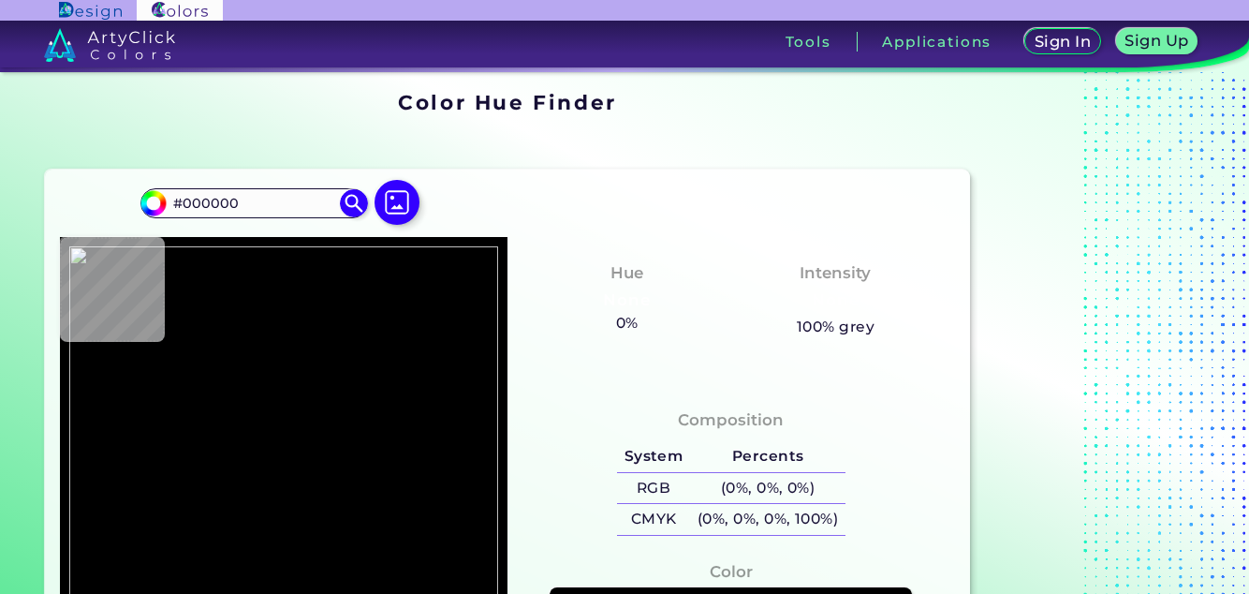
type input "#bca9ad"
type input "#BCA9AD"
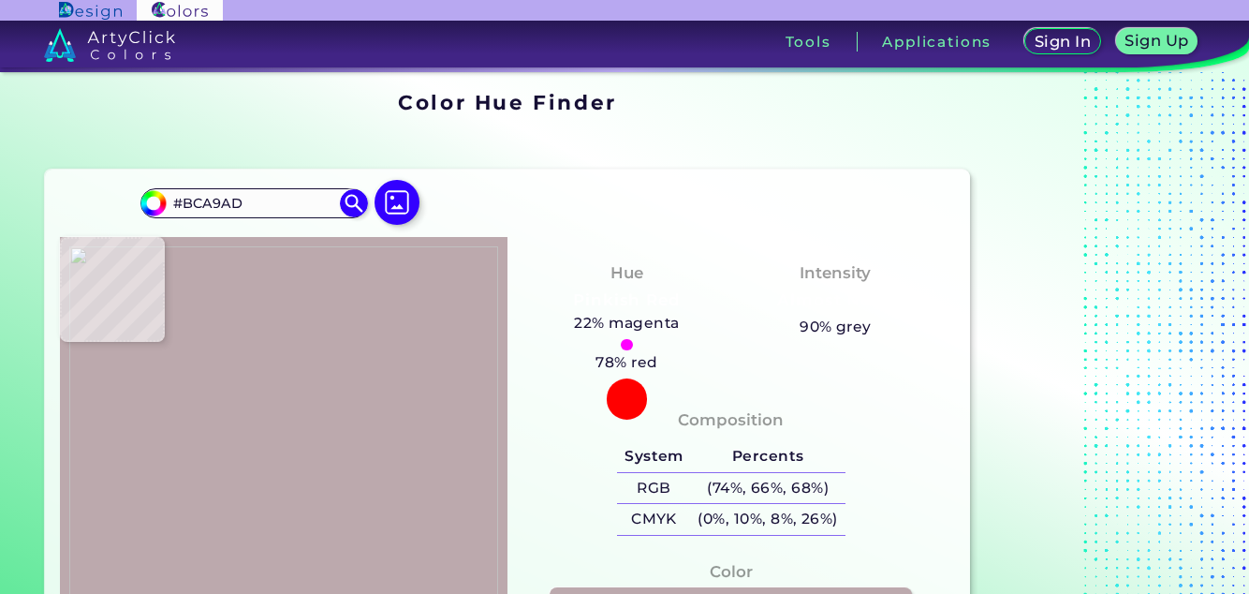
type input "#876f6d"
type input "#876F6D"
type input "#bcacac"
type input "#BCACAC"
type input "#bdadaa"
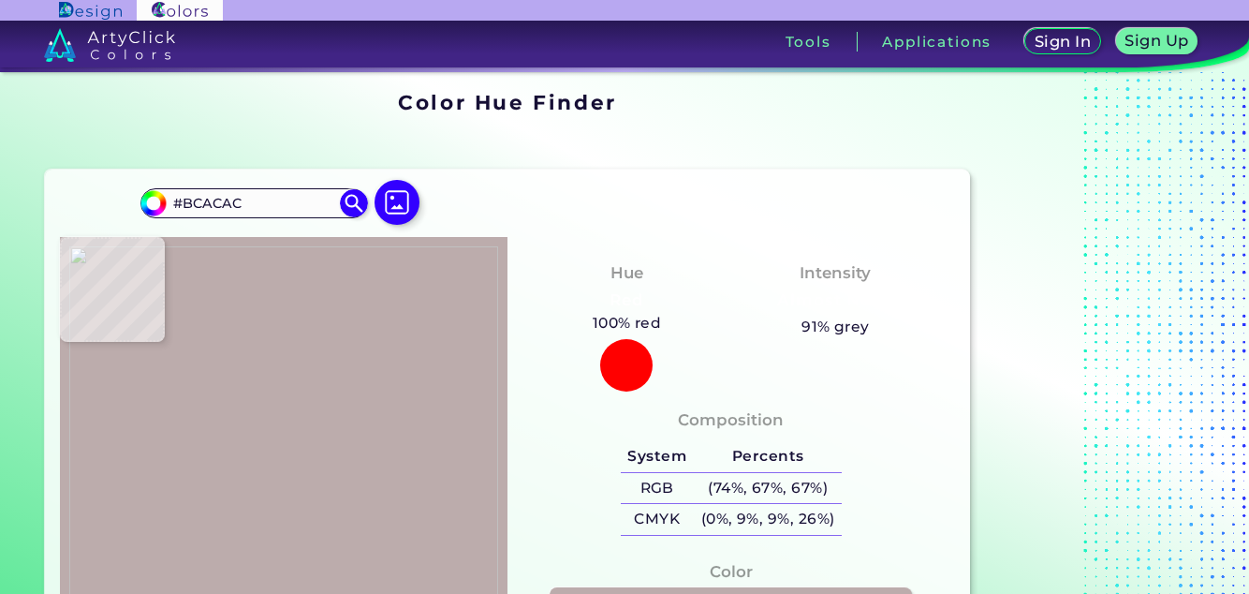
type input "#BDADAA"
type input "#bda9ab"
type input "#BDA9AB"
type input "#bca8aa"
type input "#BCA8AA"
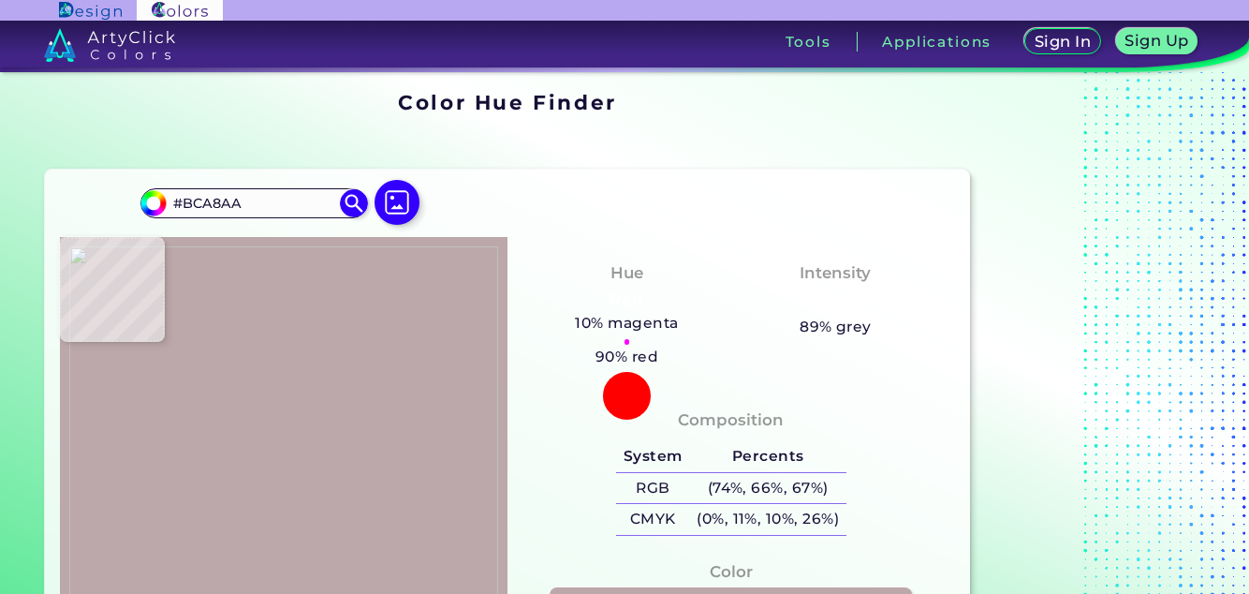
type input "#bba7a9"
type input "#BBA7A9"
type input "#bba8aa"
type input "#BBA8AA"
type input "#987d80"
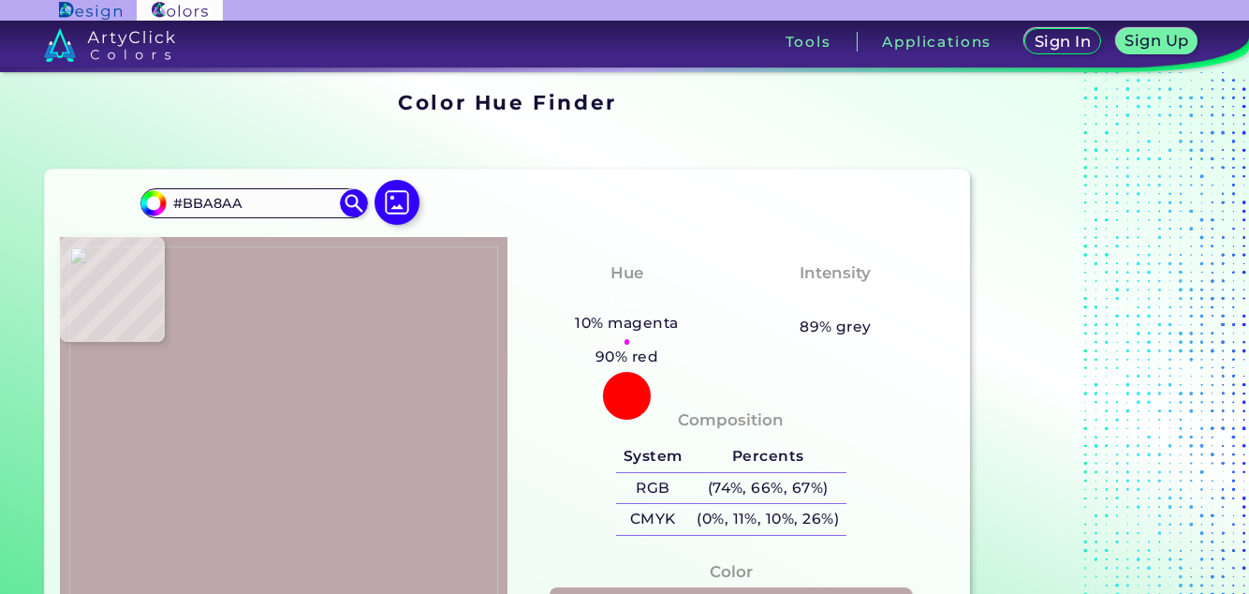
type input "#987D80"
type input "#644344"
type input "#604041"
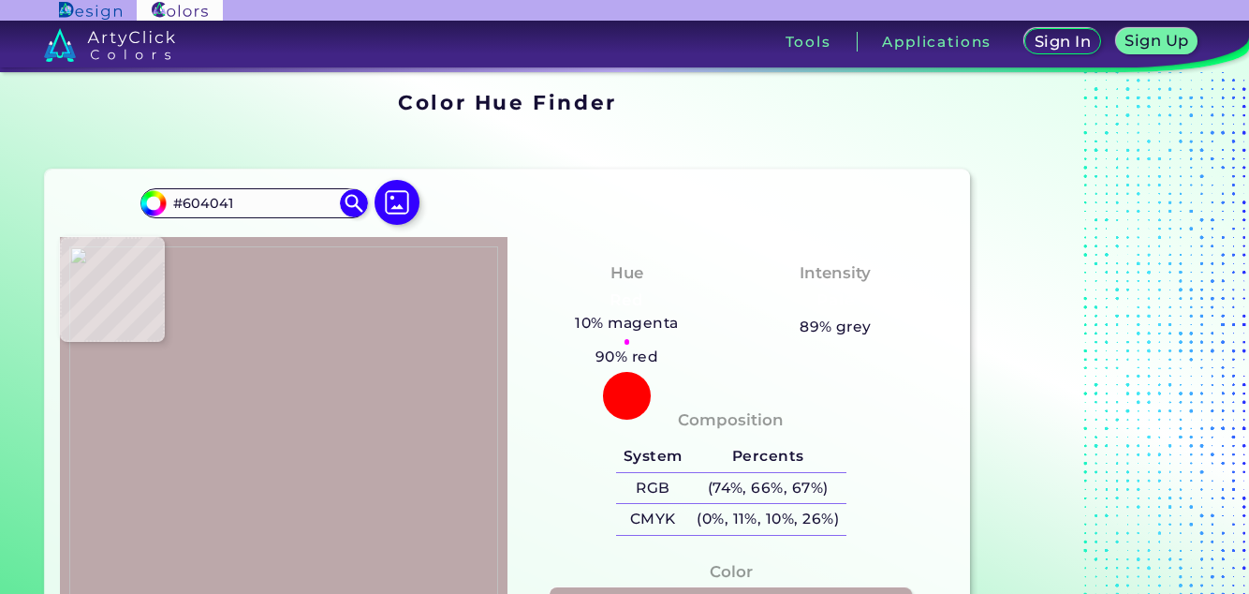
type input "#654546"
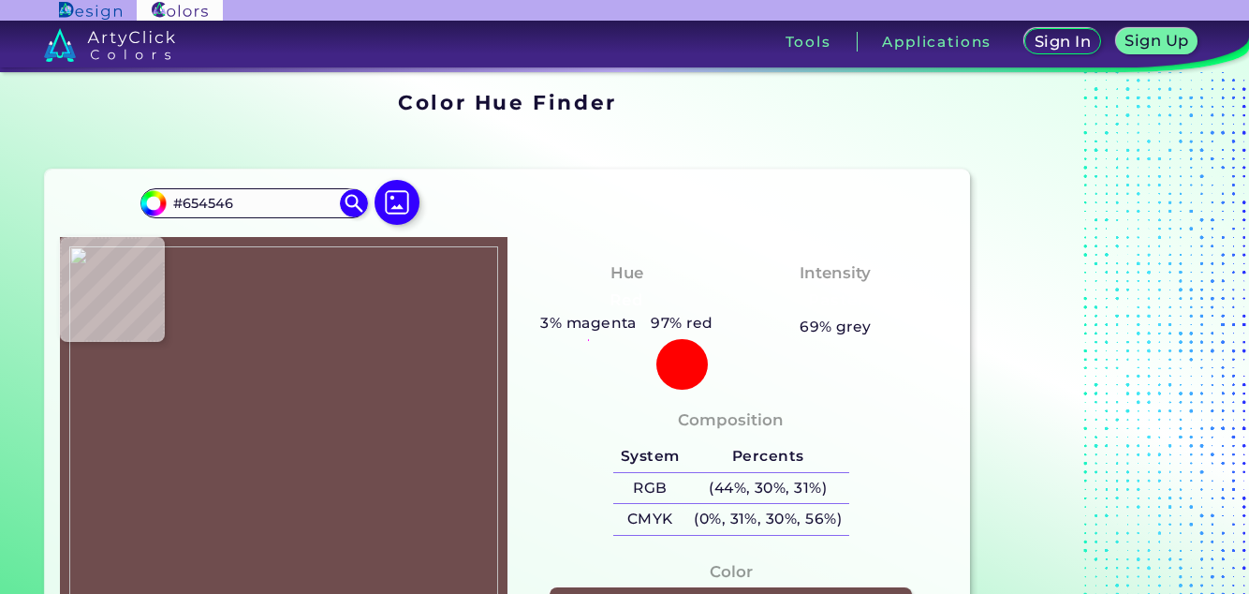
type input "#6f4d4e"
type input "#6F4D4E"
type input "#715252"
type input "#523132"
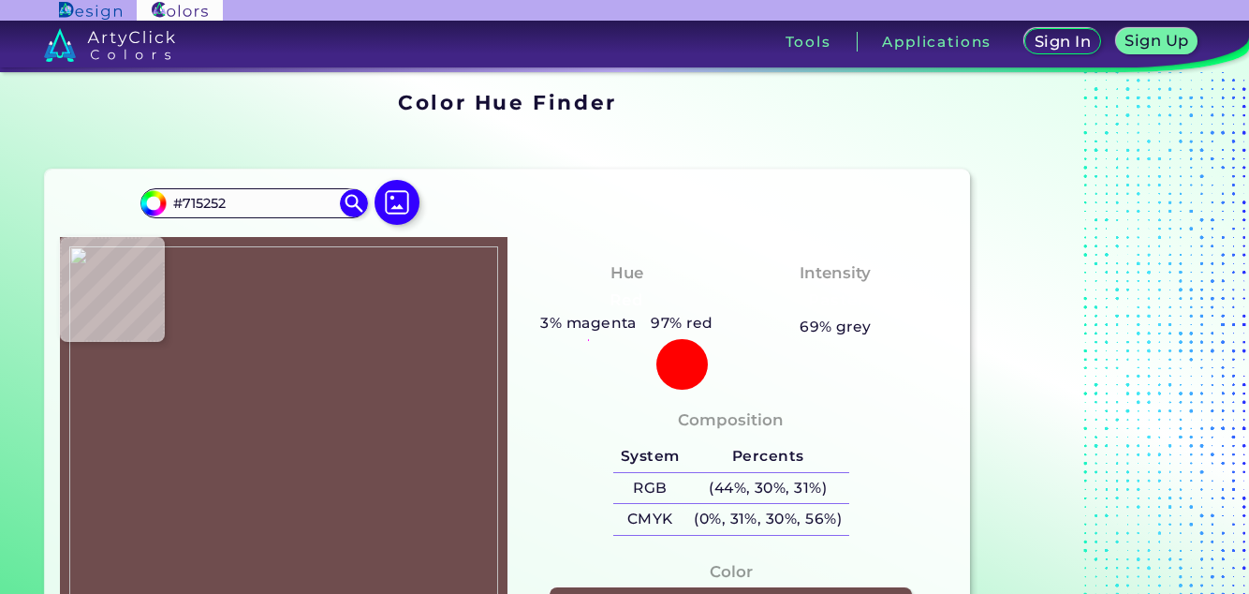
type input "#523132"
type input "#492728"
type input "#4f2d2e"
type input "#4F2D2E"
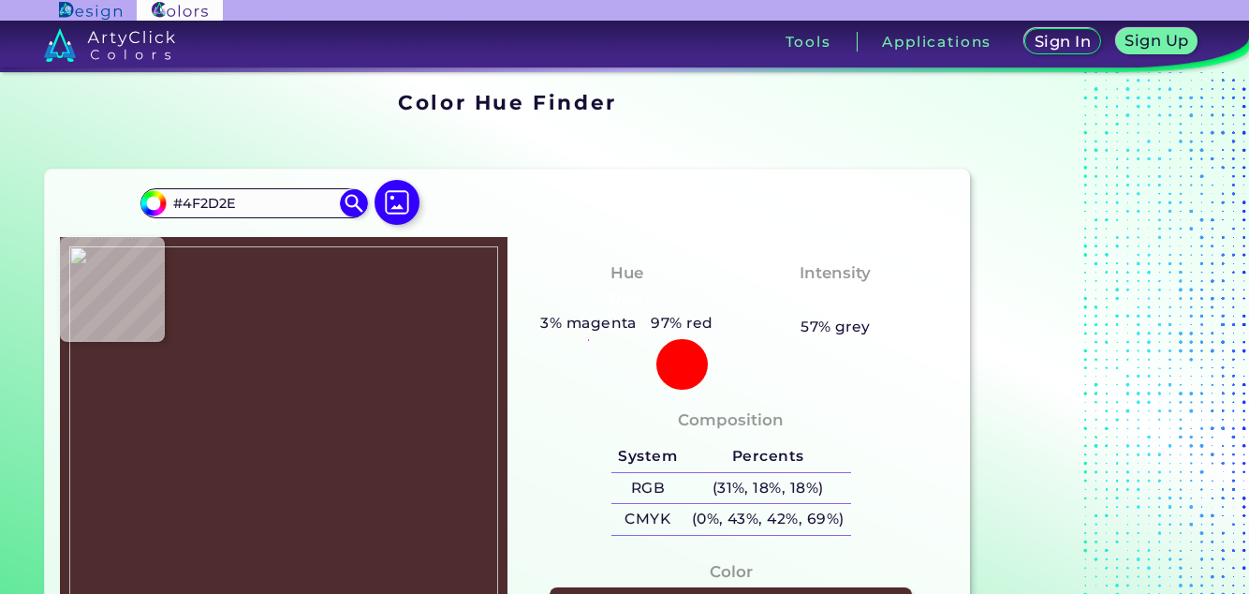
type input "#5d3f3f"
type input "#5D3F3F"
type input "#634f4e"
type input "#634F4E"
type input "#c0adaf"
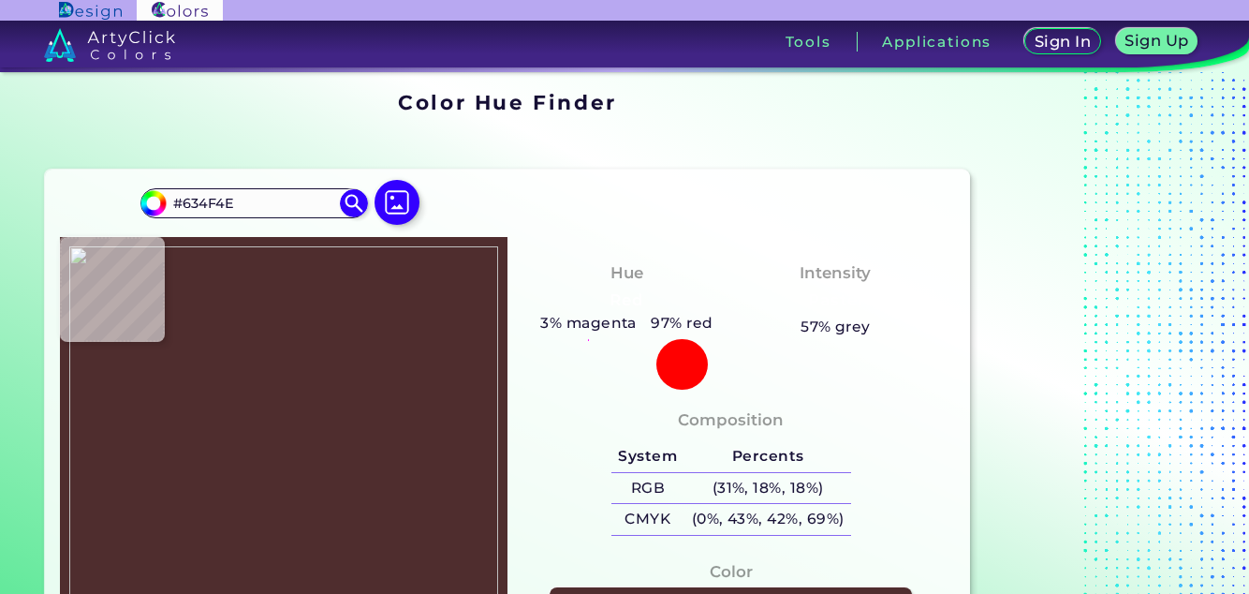
type input "#C0ADAF"
type input "#baa8a8"
type input "#BAA8A8"
type input "#bba8aa"
type input "#BBA8AA"
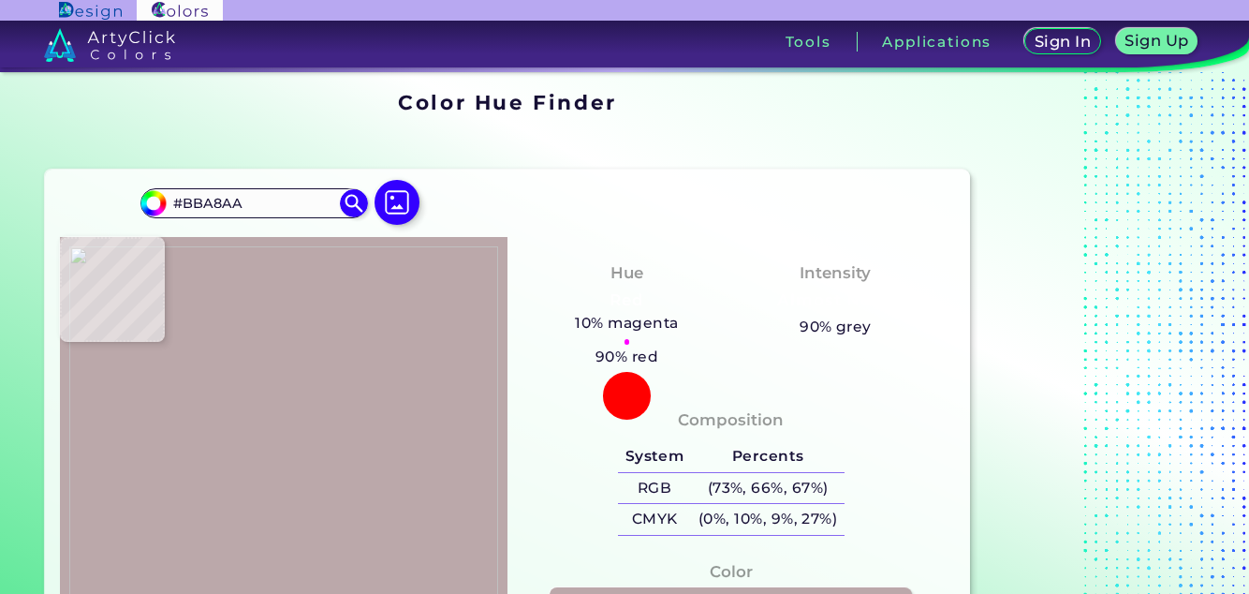
type input "#beaaab"
type input "#BEAAAB"
type input "#5c3c3f"
type input "#5C3C3F"
type input "#5b3d3f"
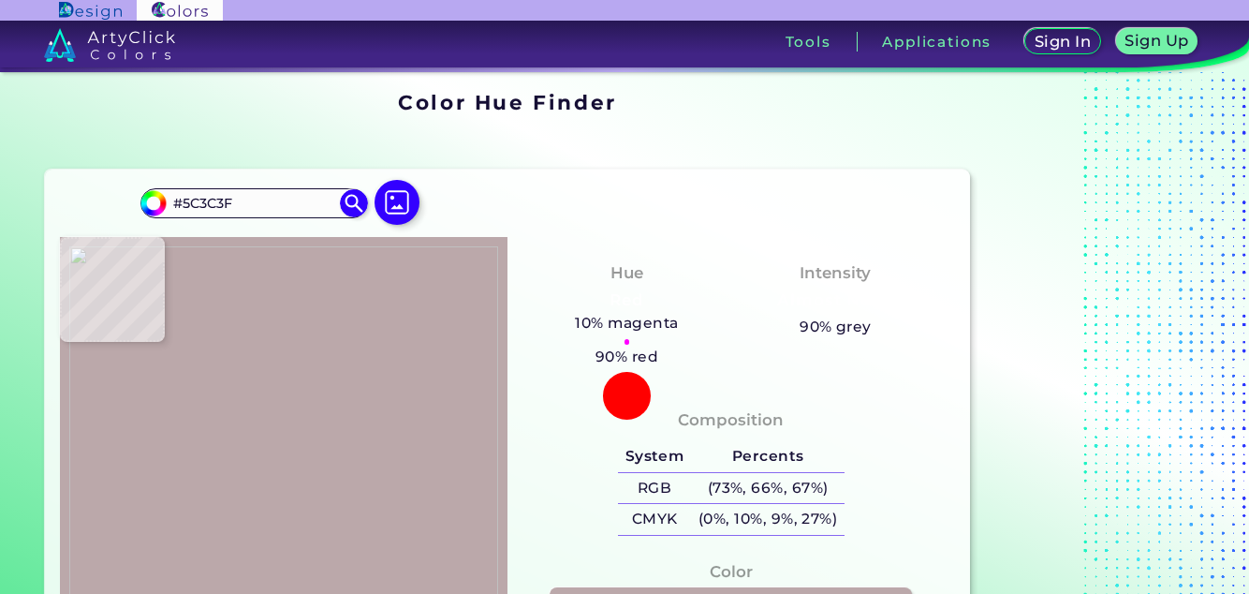
type input "#5B3D3F"
type input "#583a3c"
type input "#583A3C"
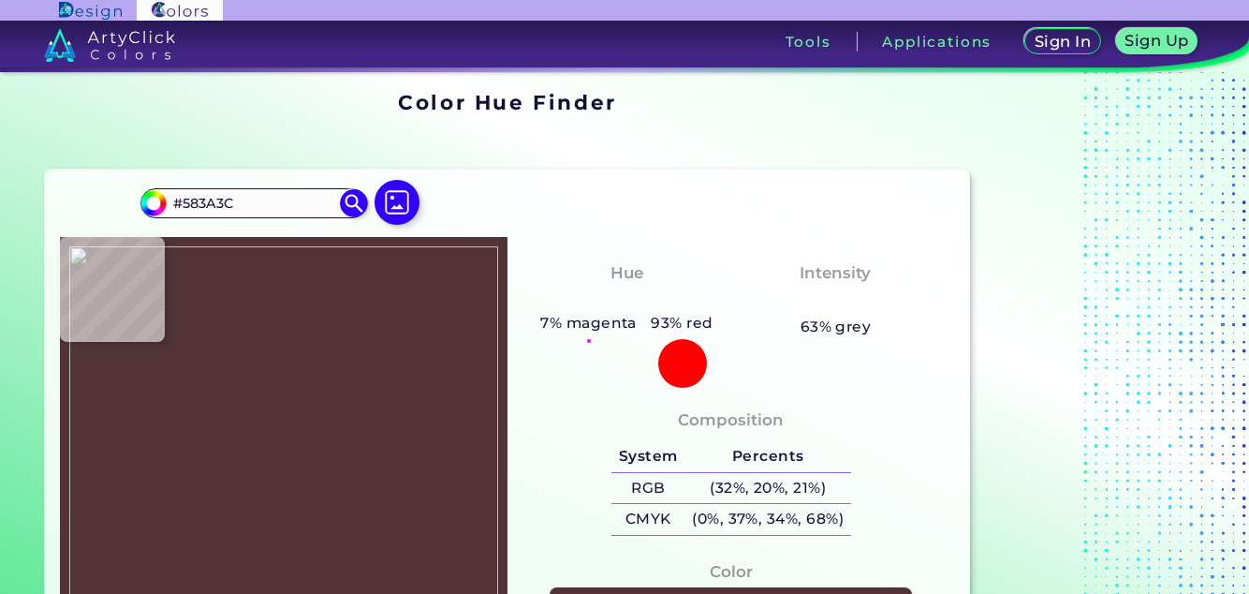
type input "#523436"
type input "#543437"
type input "#5c3e3c"
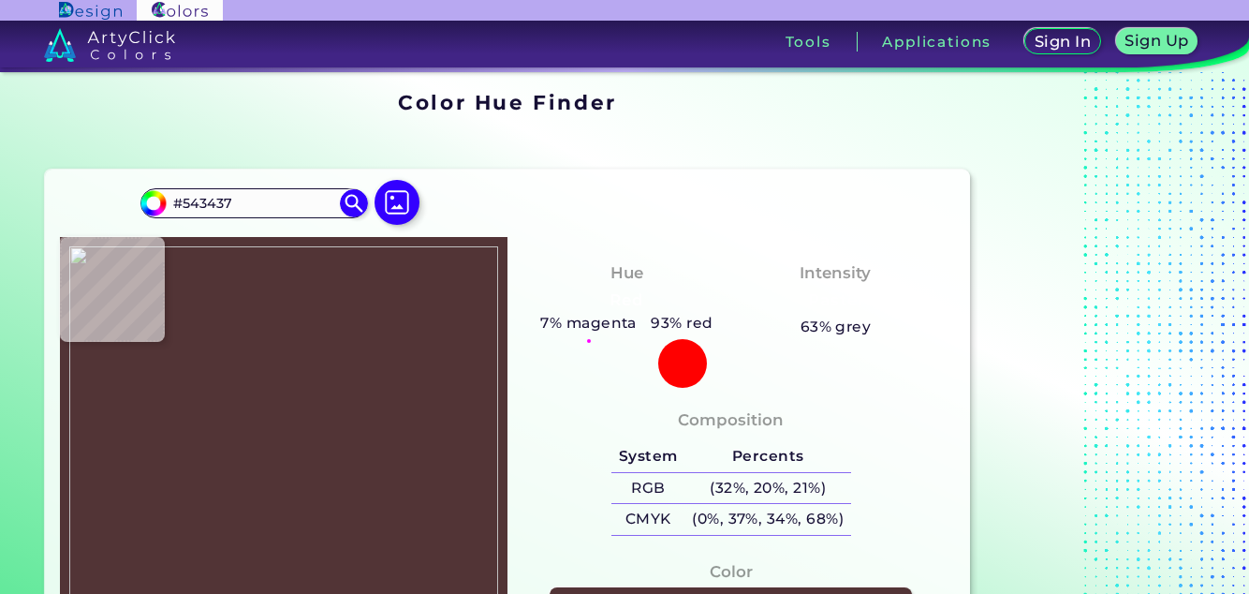
type input "#5C3E3C"
type input "#412323"
type input "#442729"
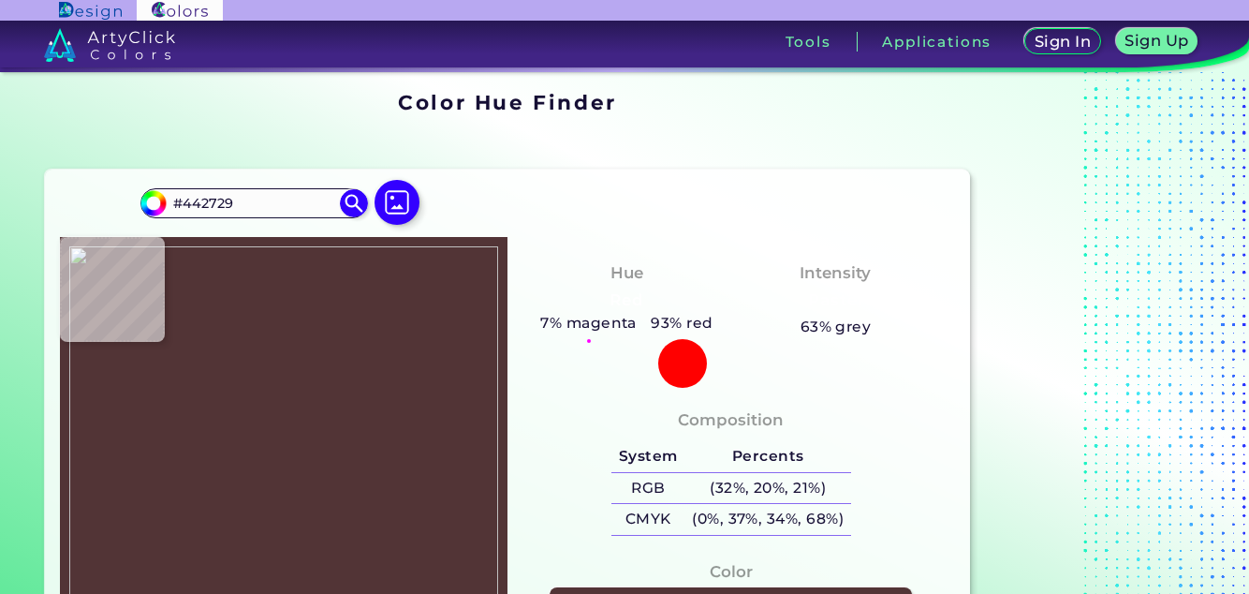
type input "#bcaaaa"
type input "#BCAAAA"
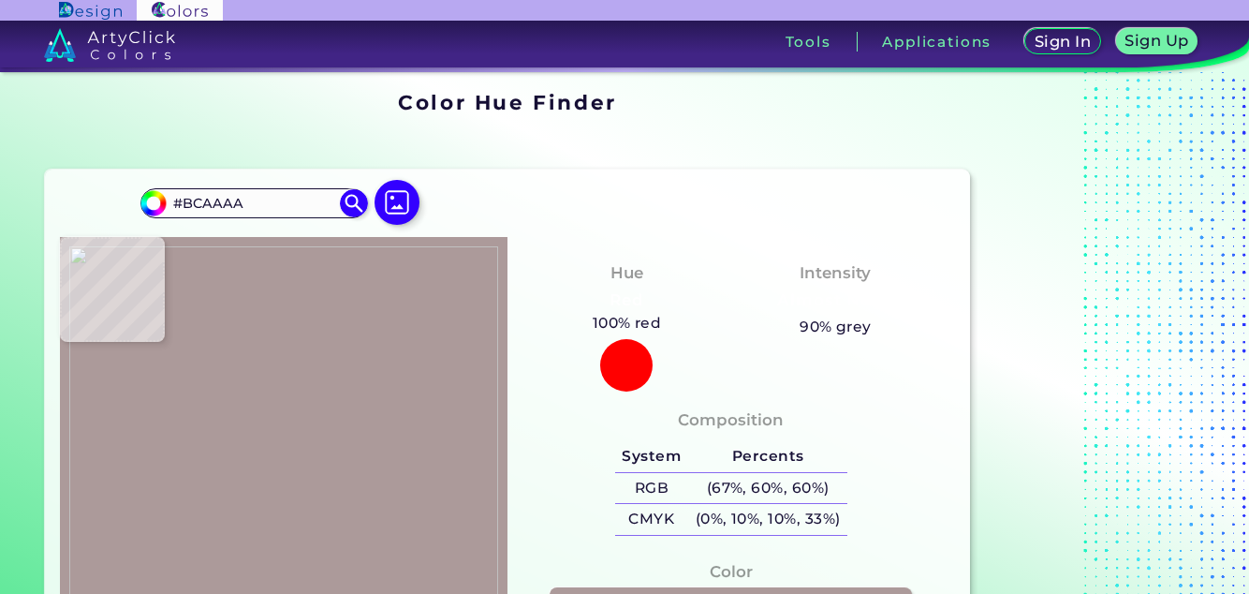
type input "#ac9a9a"
type input "#AC9A9A"
type input "#796564"
type input "#65524e"
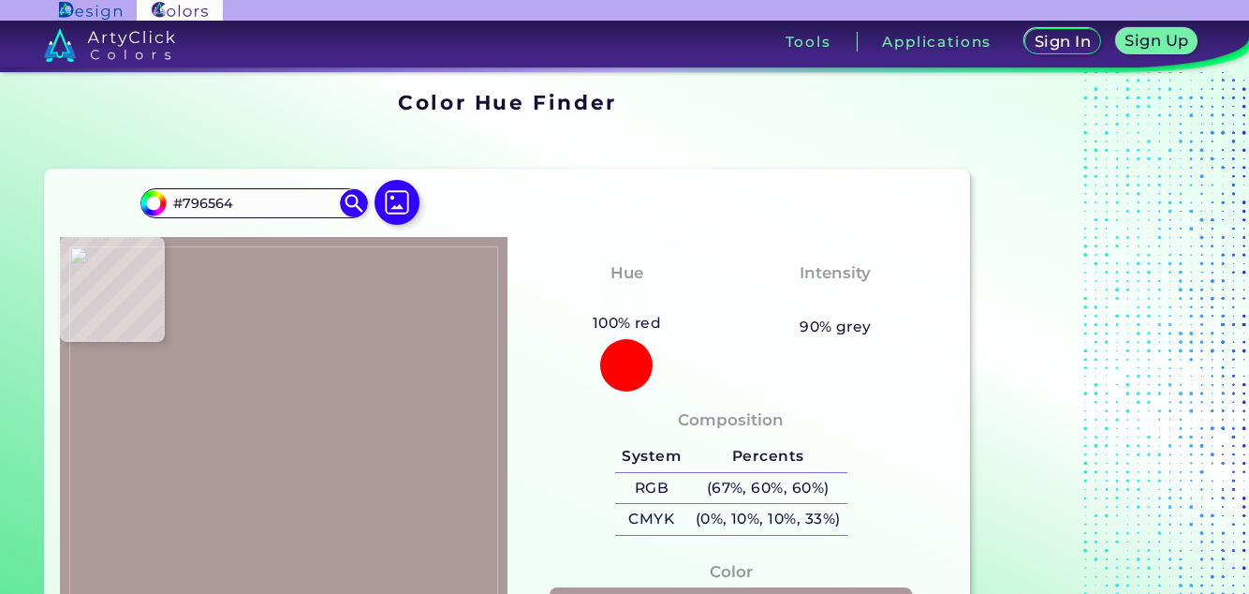
type input "#65524E"
type input "#806c68"
type input "#806C68"
type input "#897471"
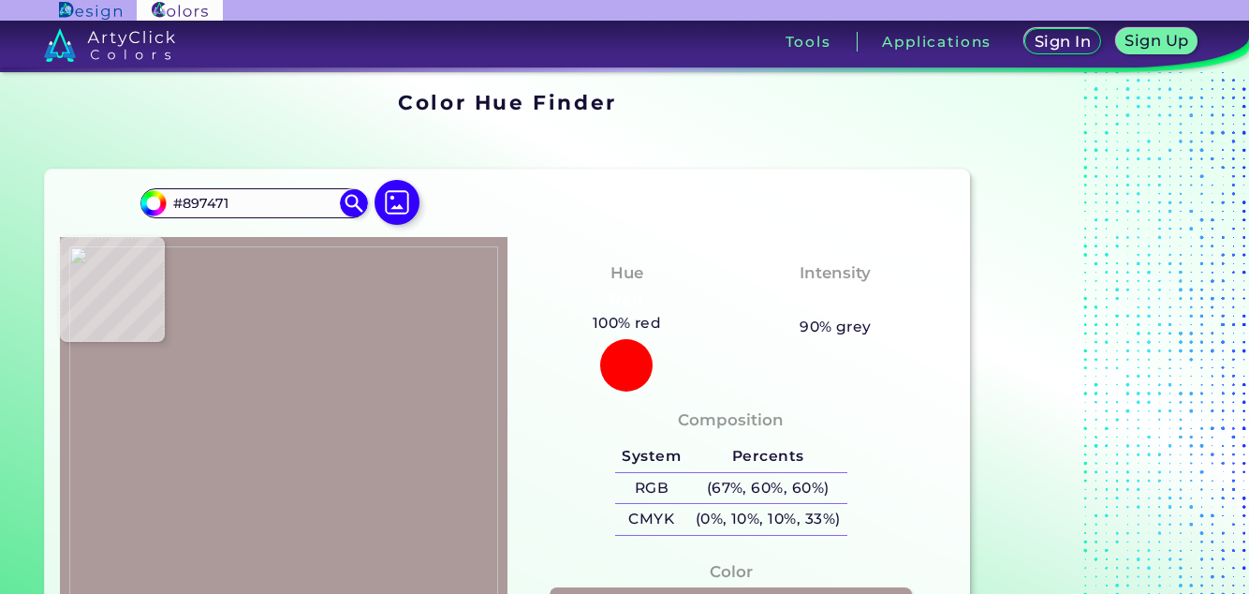
type input "#887370"
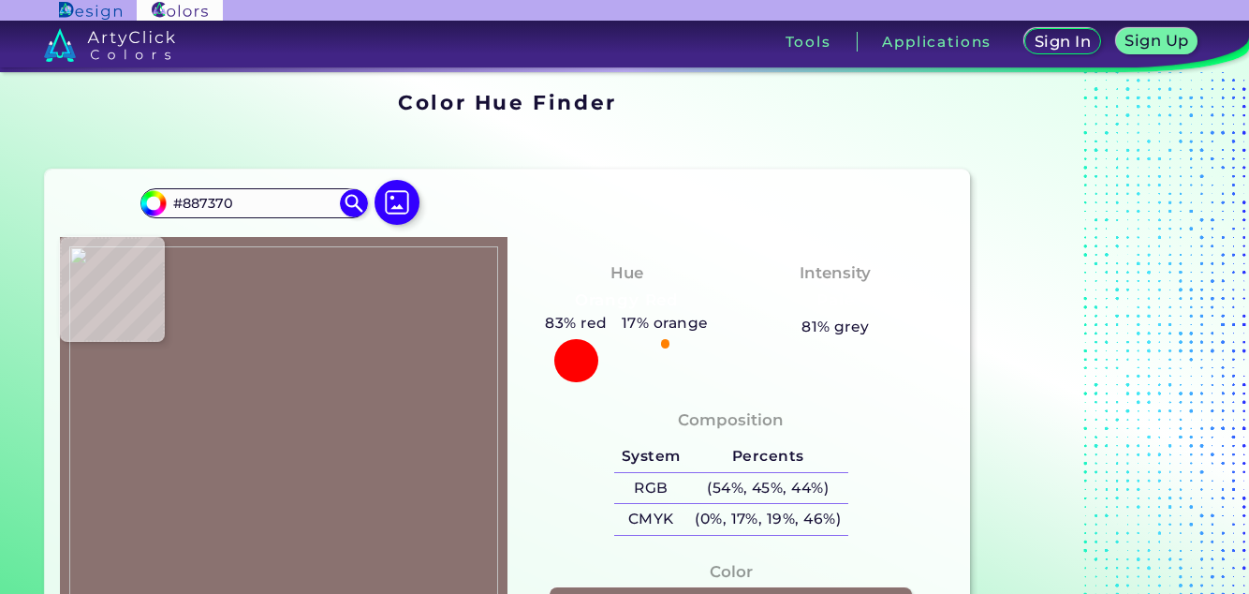
type input "#8a7270"
type input "#8A7270"
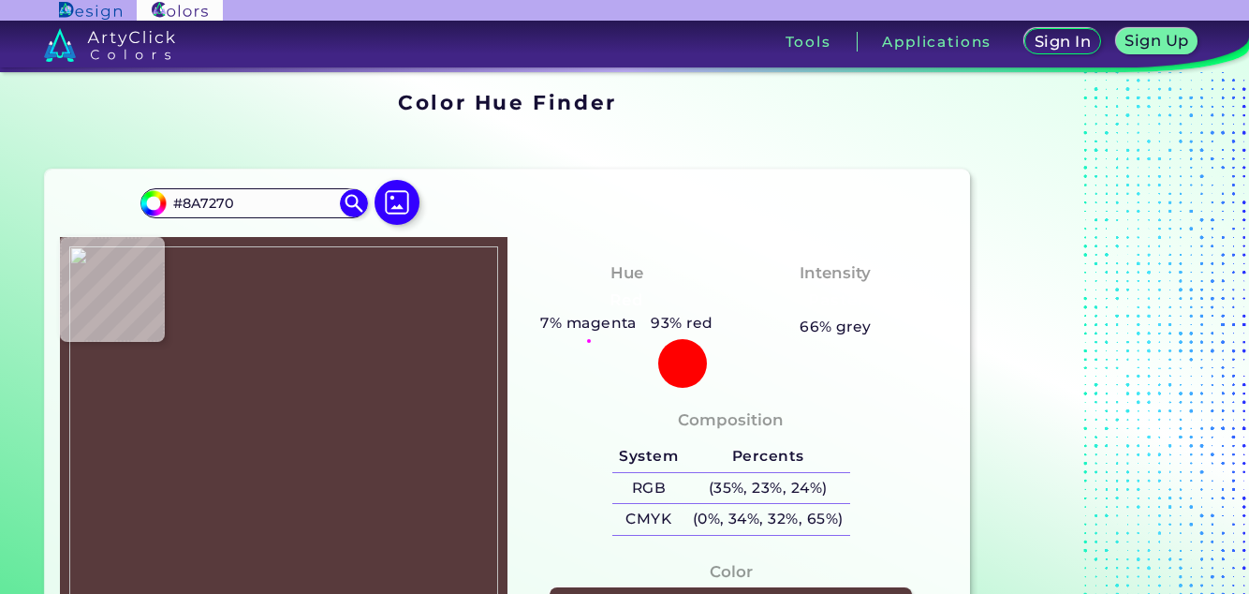
type input "#614345"
type input "#67494b"
type input "#67494B"
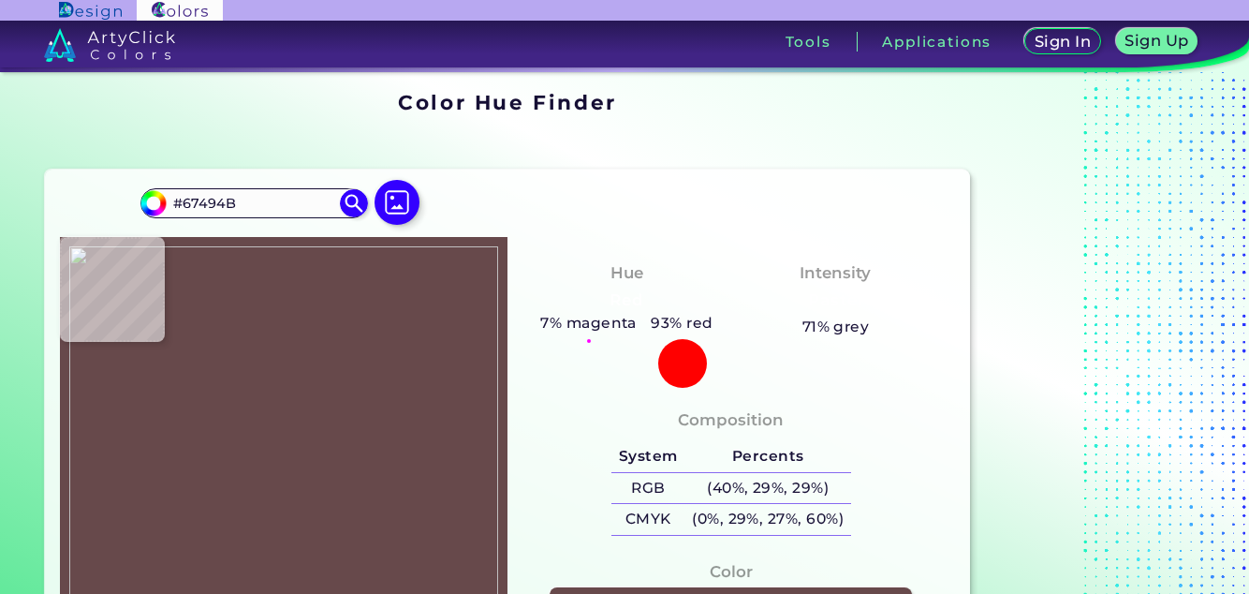
type input "#614345"
type input "#5b3d3f"
type input "#5B3D3F"
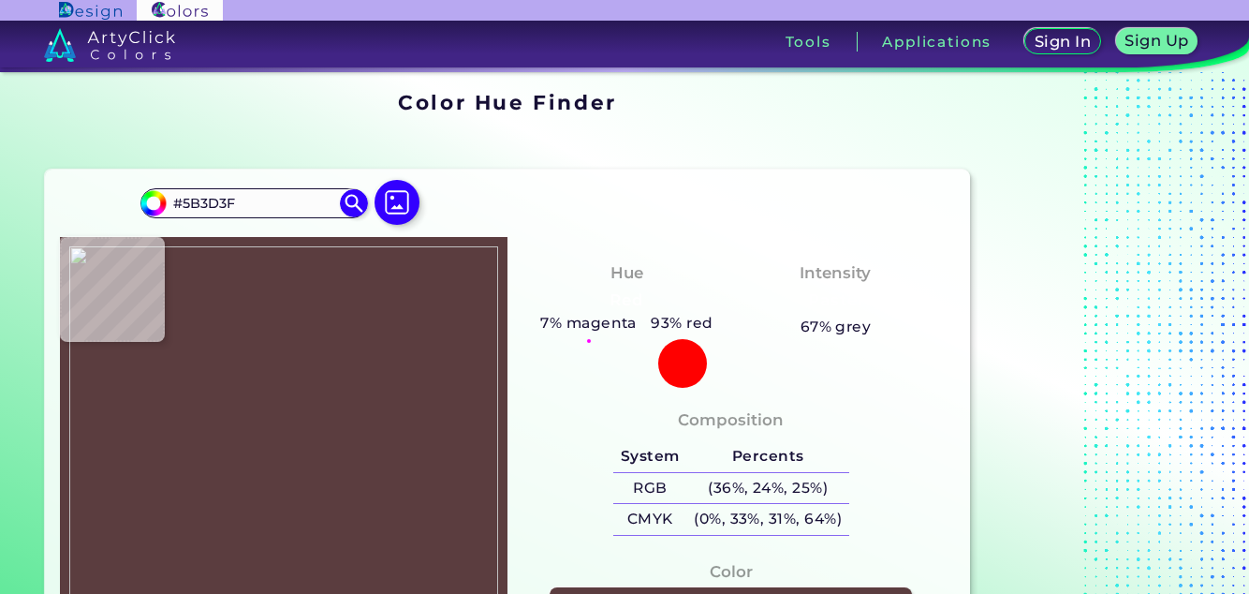
type input "#67494b"
type input "#67494B"
type input "#684a4c"
type input "#684A4C"
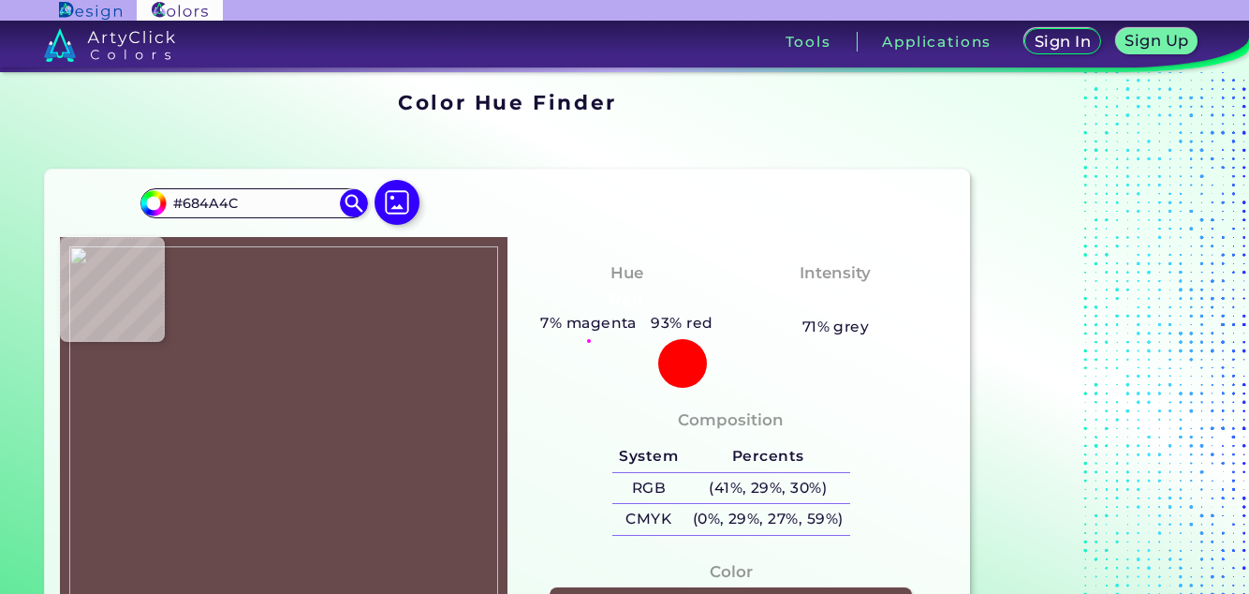
type input "#bca8aa"
type input "#BCA8AA"
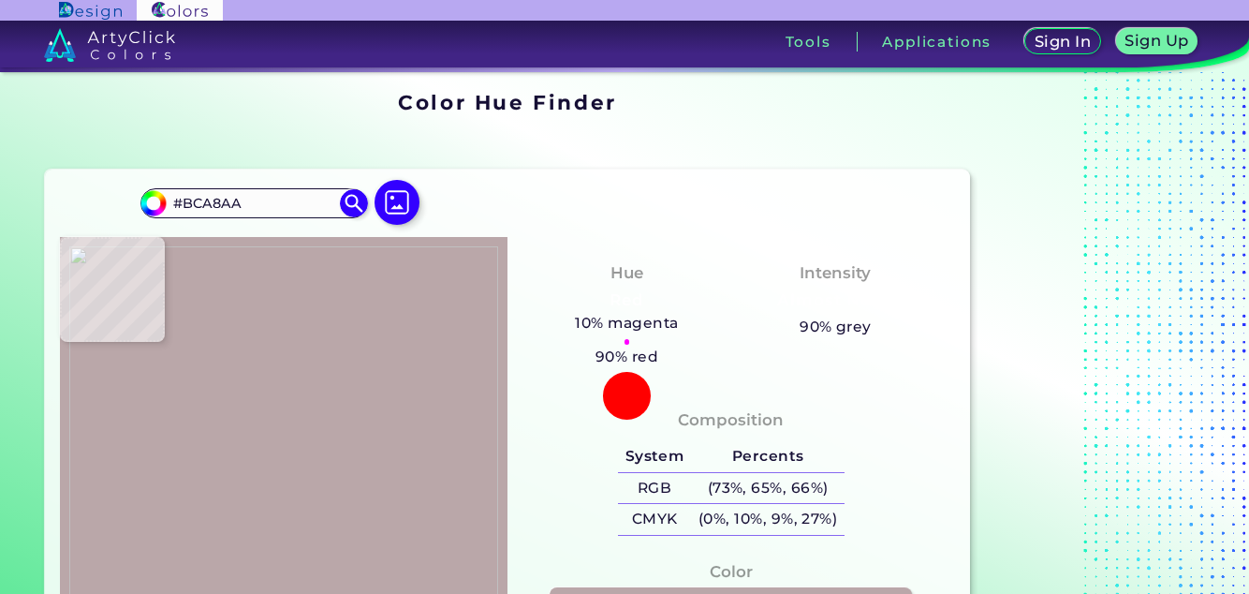
type input "#baa7a9"
type input "#BAA7A9"
type input "#b8a5a7"
type input "#B8A5A7"
type input "#bba8aa"
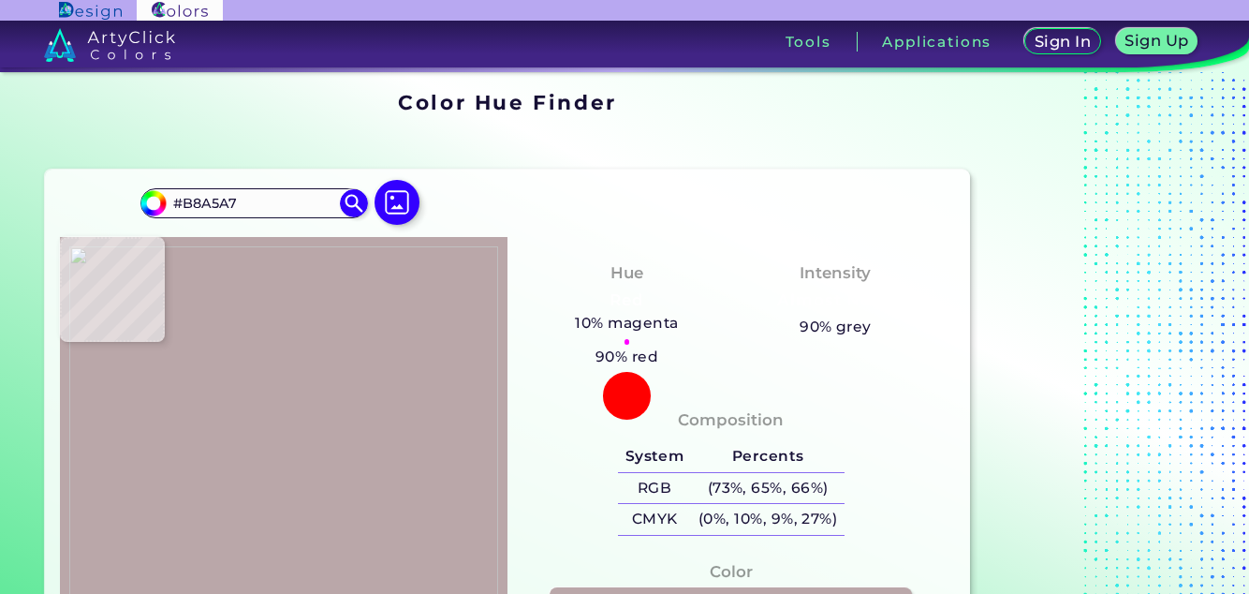
type input "#BBA8AA"
type input "#b9a6a8"
type input "#B9A6A8"
type input "#baa7a9"
type input "#BAA7A9"
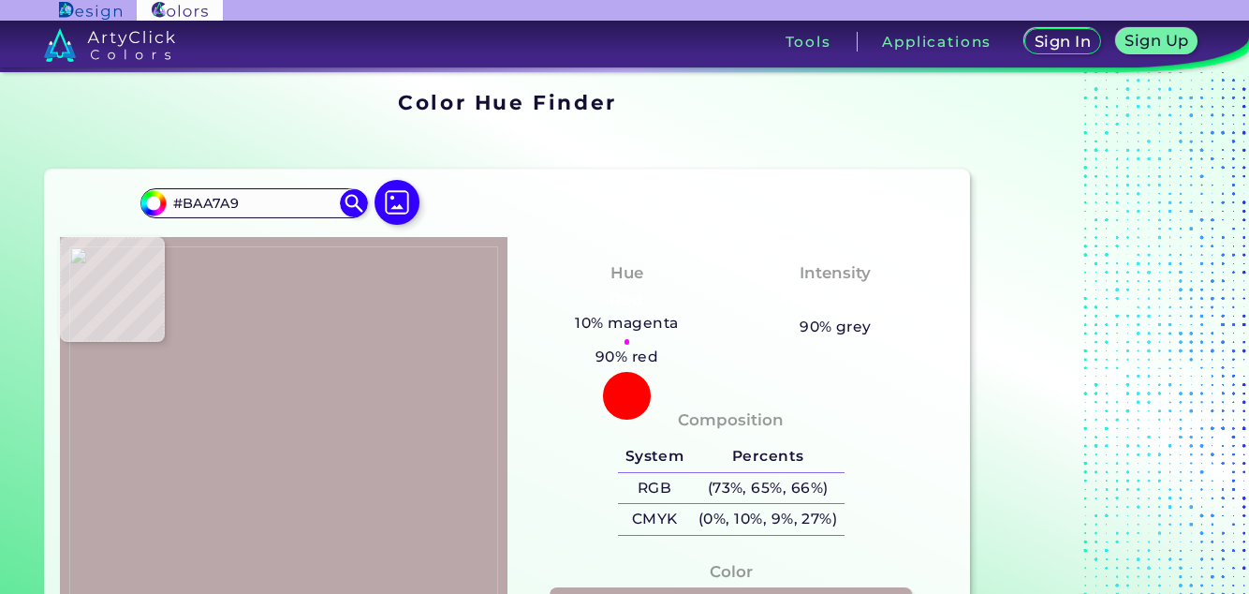
type input "#b9a6a8"
type input "#B9A6A8"
type input "#b8a5a7"
type input "#B8A5A7"
type input "#baa7a9"
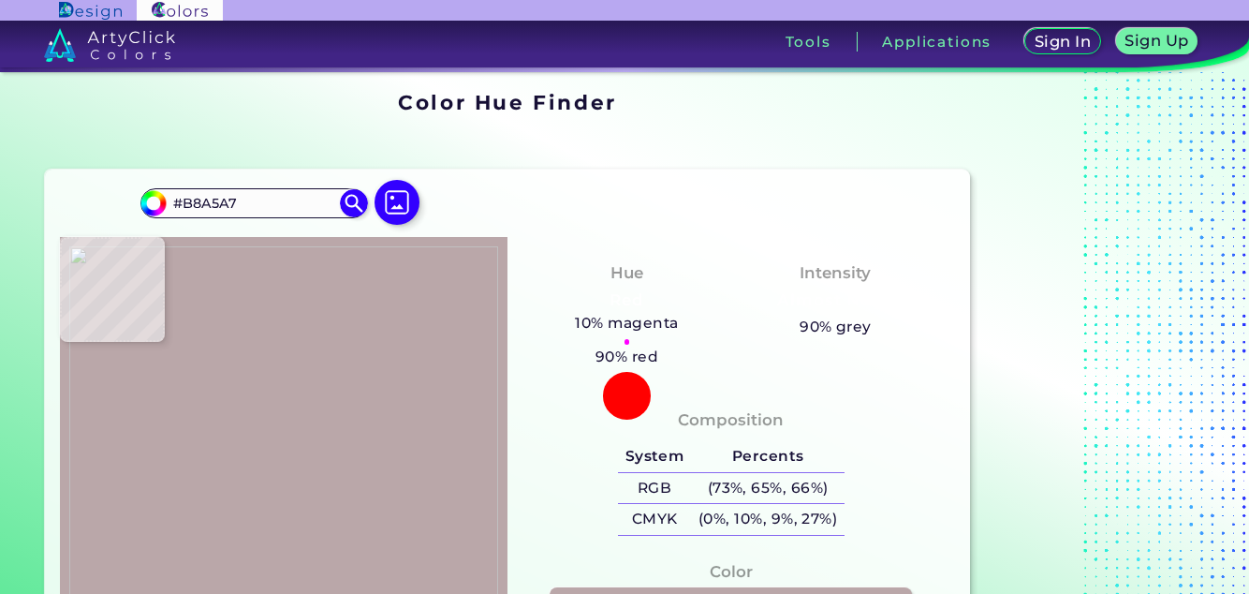
type input "#BAA7A9"
type input "#b8a5a7"
type input "#B8A5A7"
type input "#b9a6a8"
type input "#B9A6A8"
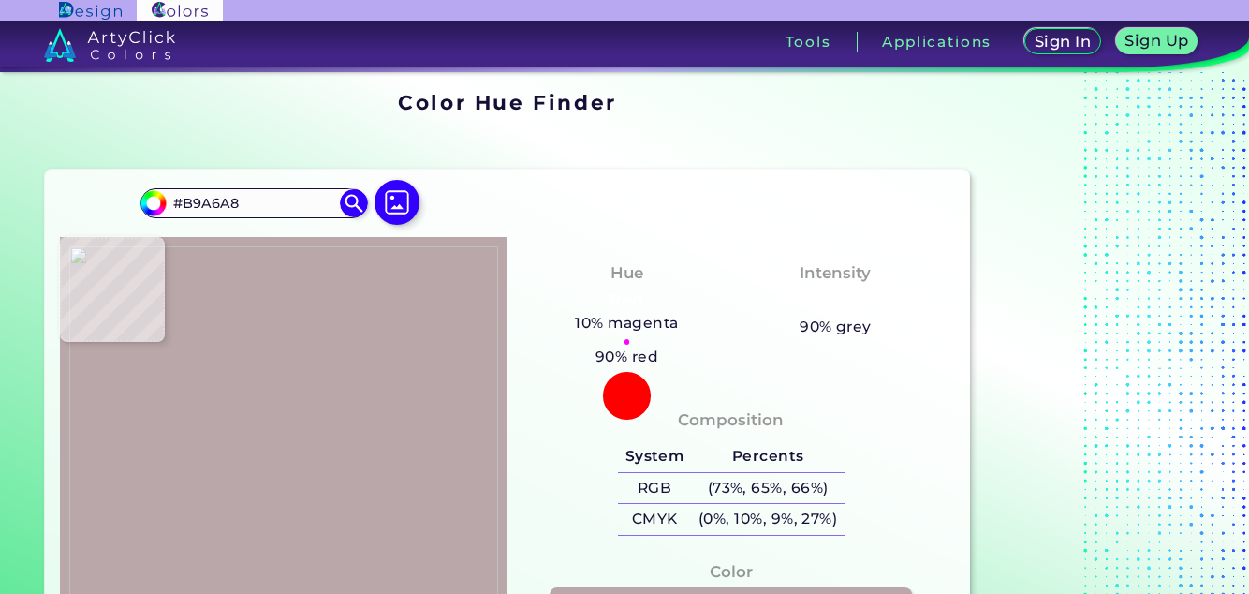
type input "#bba8aa"
type input "#BBA8AA"
type input "#bca9ab"
type input "#BCA9AB"
type input "#bda9ab"
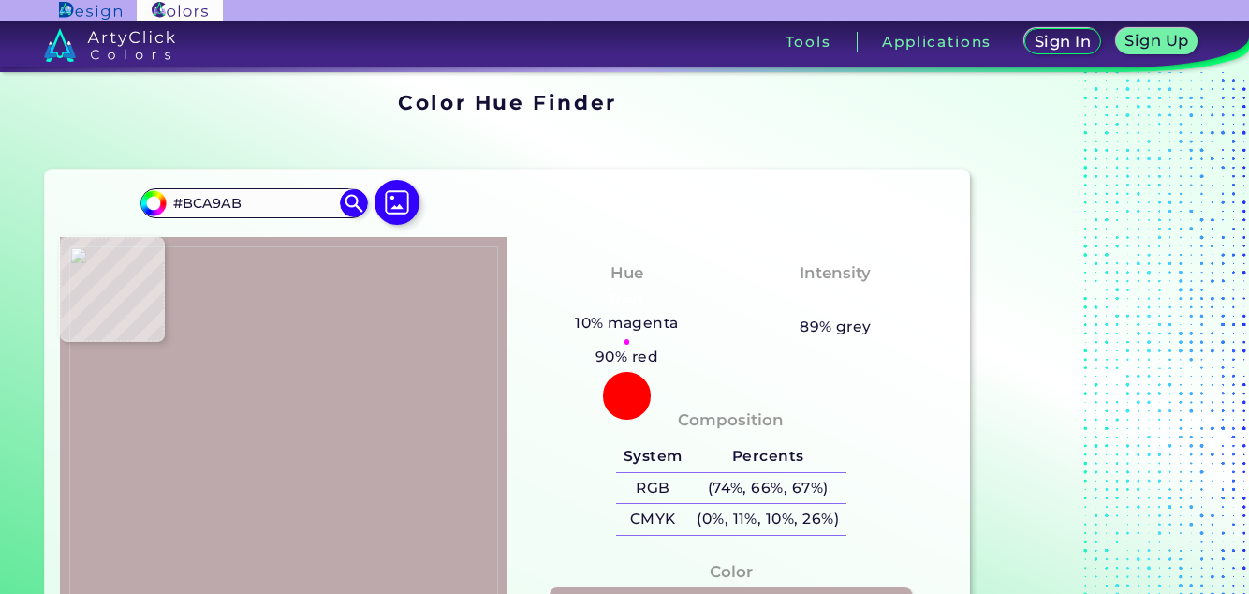
type input "#BDA9AB"
type input "#c3afb1"
type input "#C3AFB1"
type input "#c5b1b2"
type input "#C5B1B2"
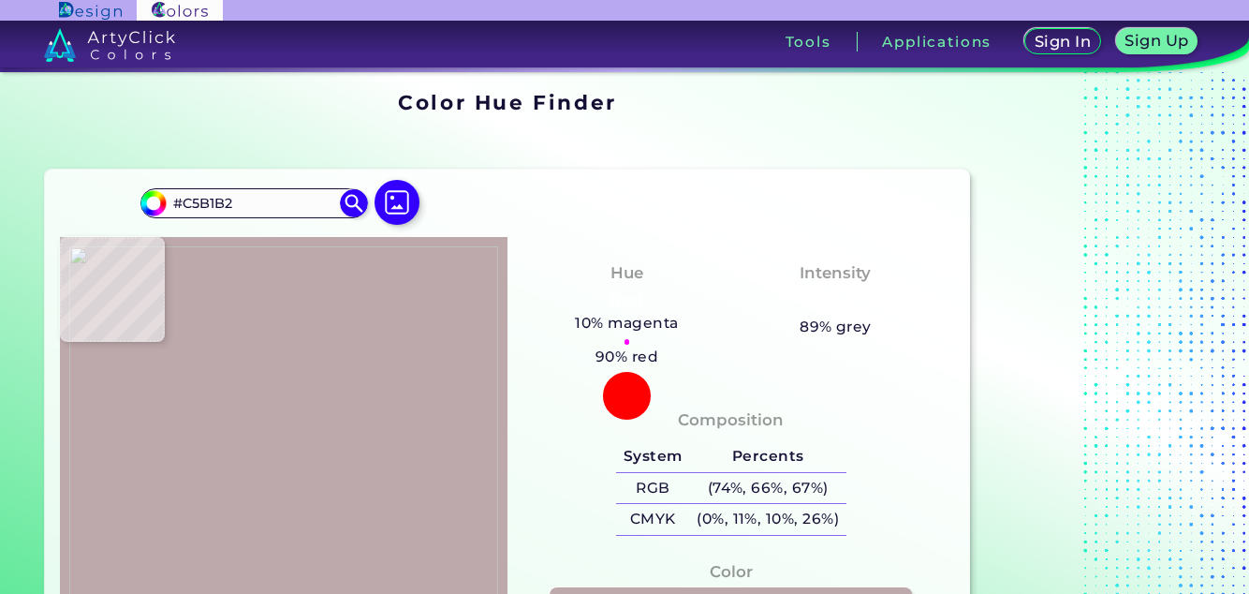
type input "#896f6e"
type input "#896F6E"
type input "#866e6a"
type input "#866E6A"
type input "#79645f"
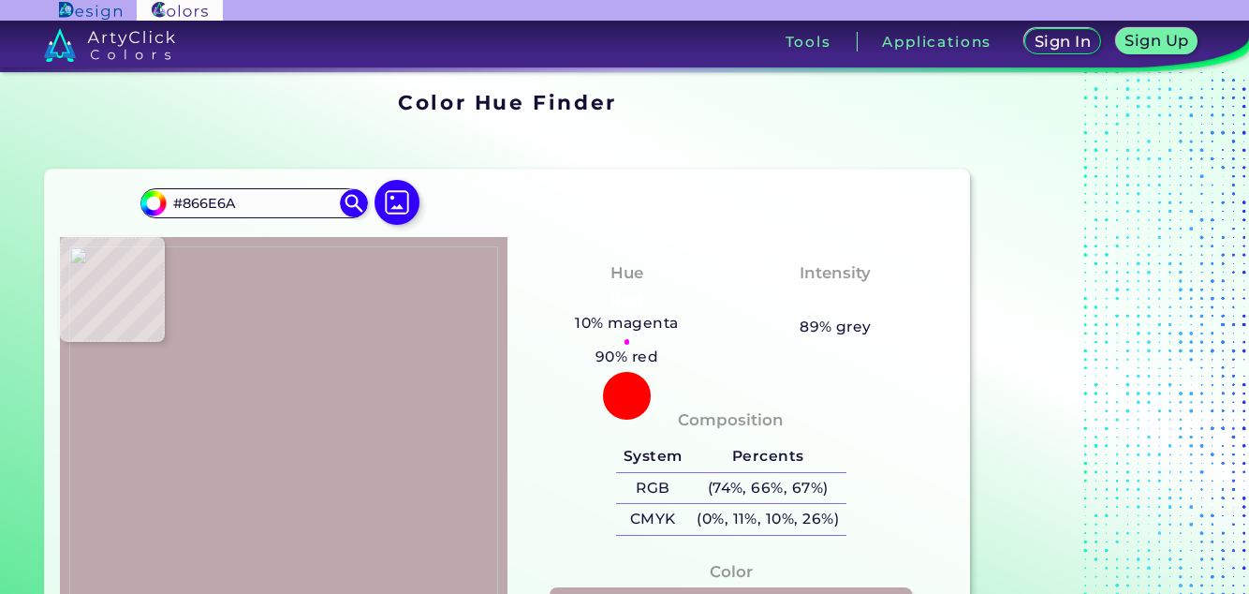
type input "#79645F"
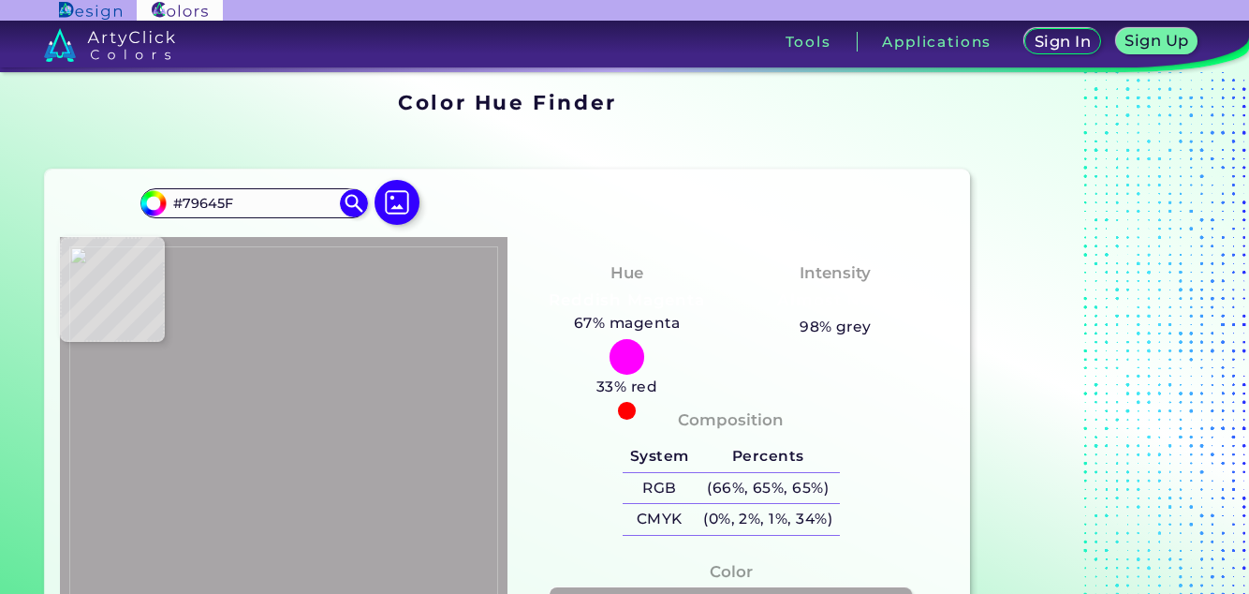
type input "#a8a5a7"
type input "#A8A5A7"
type input "#3e355e"
type input "#3E355E"
type input "#2a264c"
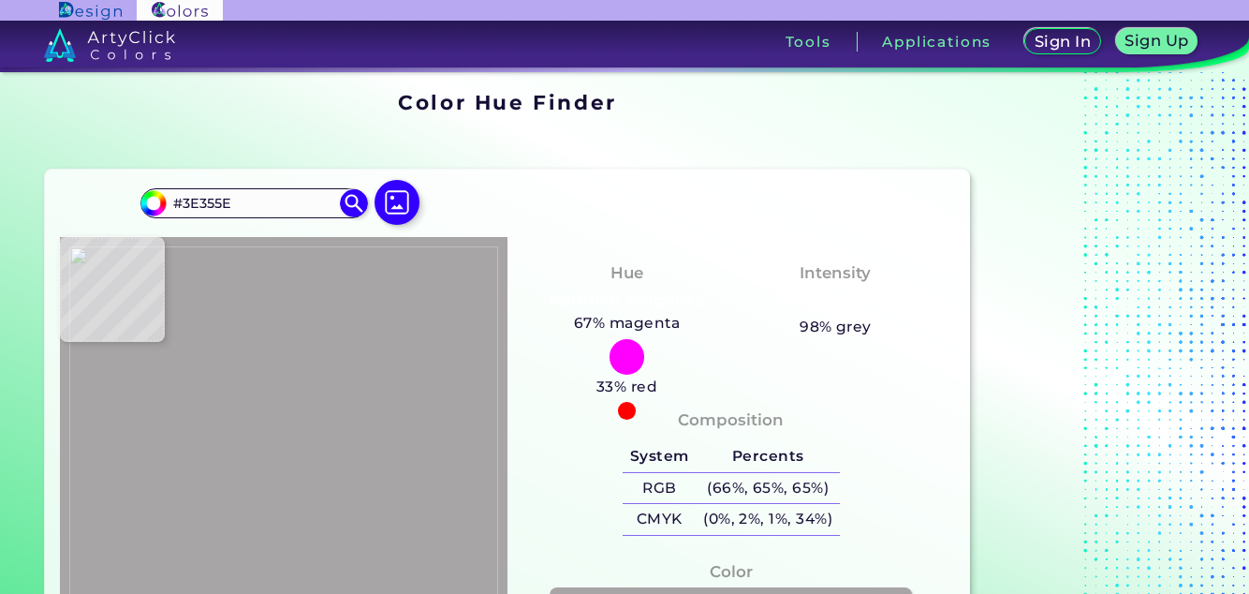
type input "#2A264C"
type input "#5b5474"
type input "#5B5474"
type input "#b07055"
type input "#B07055"
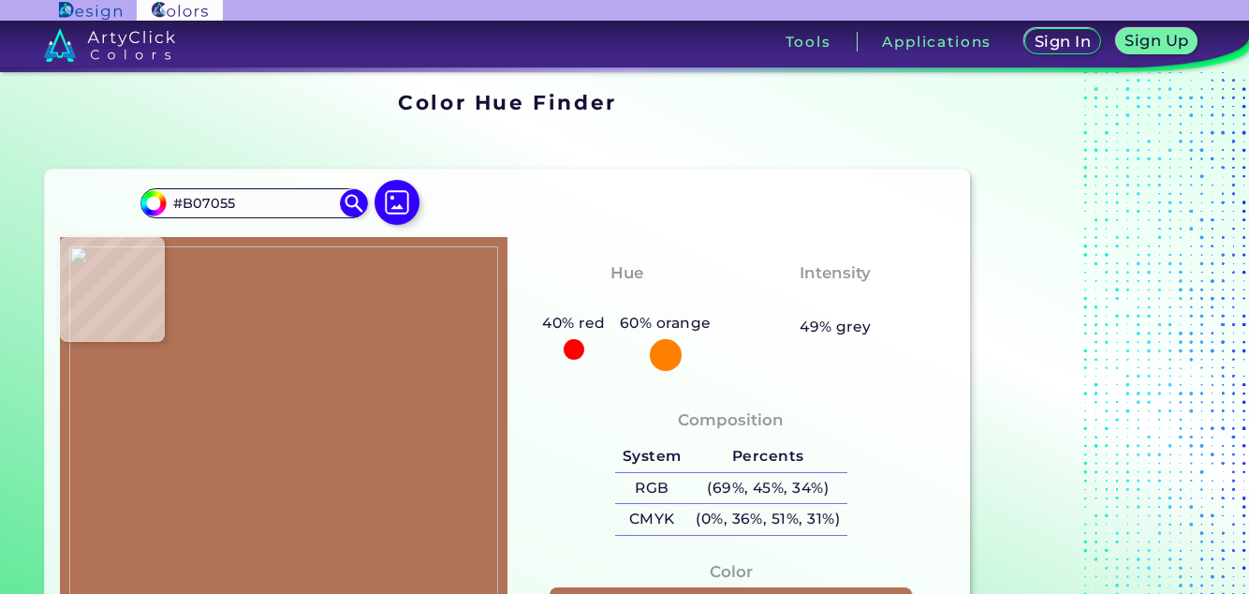
type input "#b17257"
type input "#B17257"
type input "#b36f4a"
type input "#B36F4A"
type input "#b06b44"
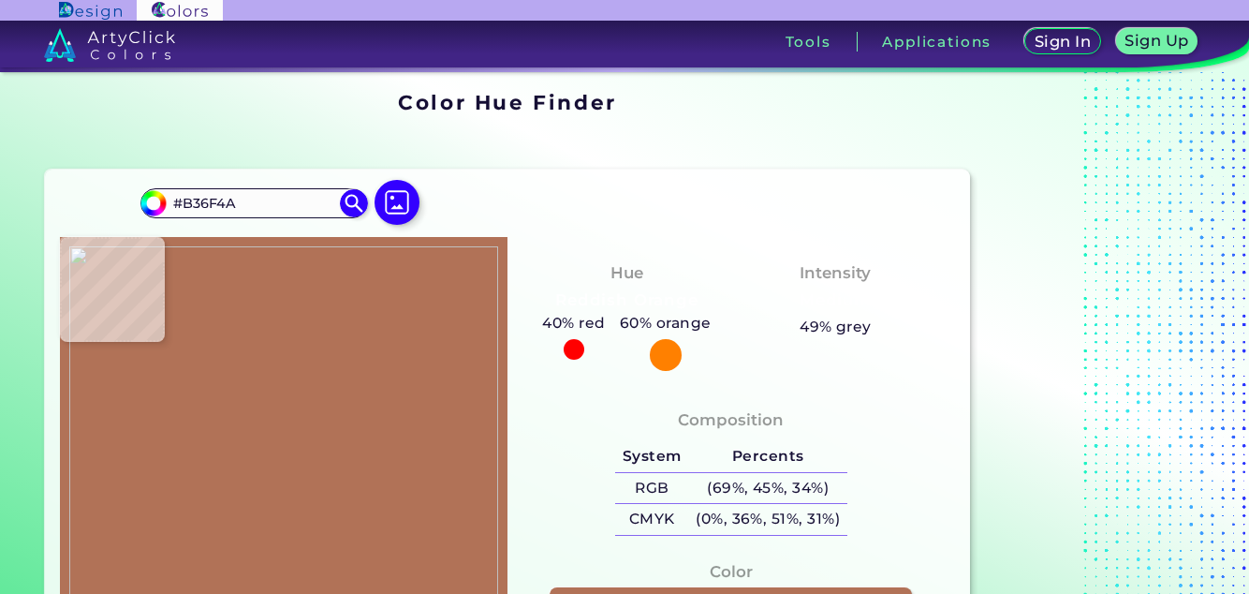
type input "#B06B44"
type input "#af6645"
type input "#AF6645"
type input "#a96542"
type input "#A96542"
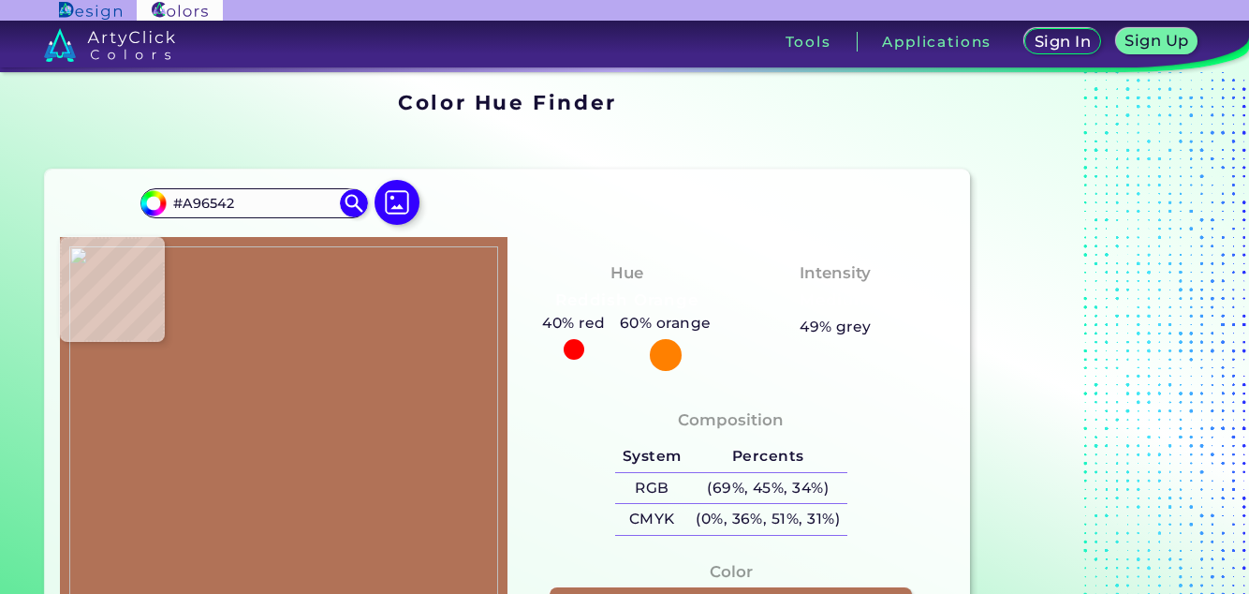
type input "#1d1d37"
type input "#1D1D37"
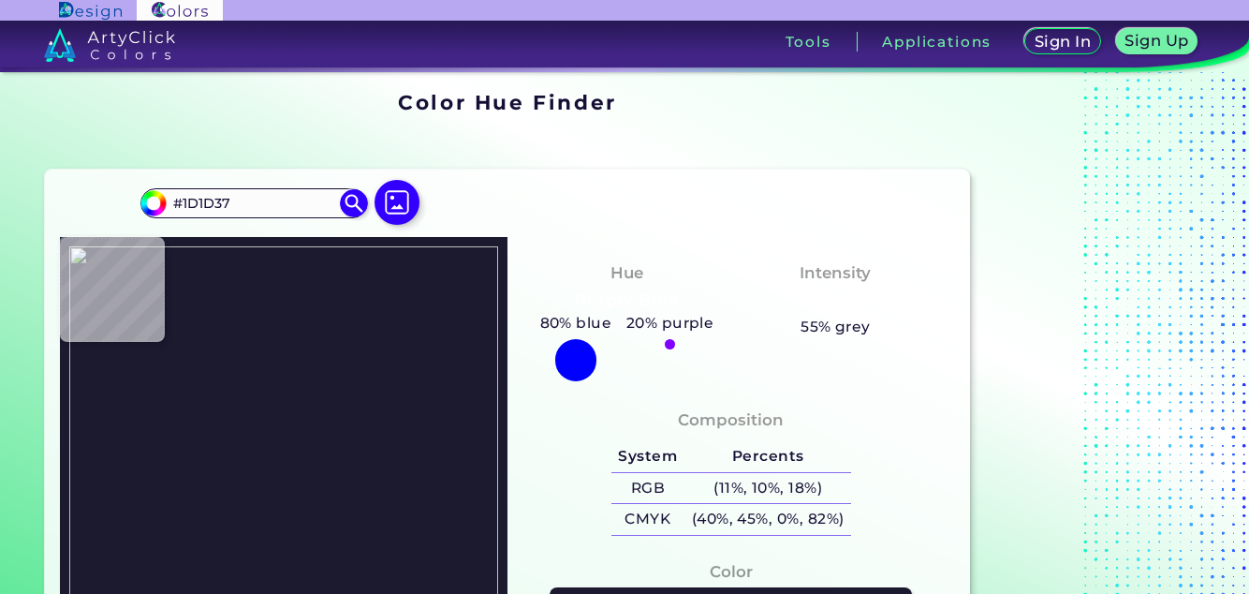
type input "#1c1a2f"
type input "#1C1A2F"
type input "#191827"
type input "#171622"
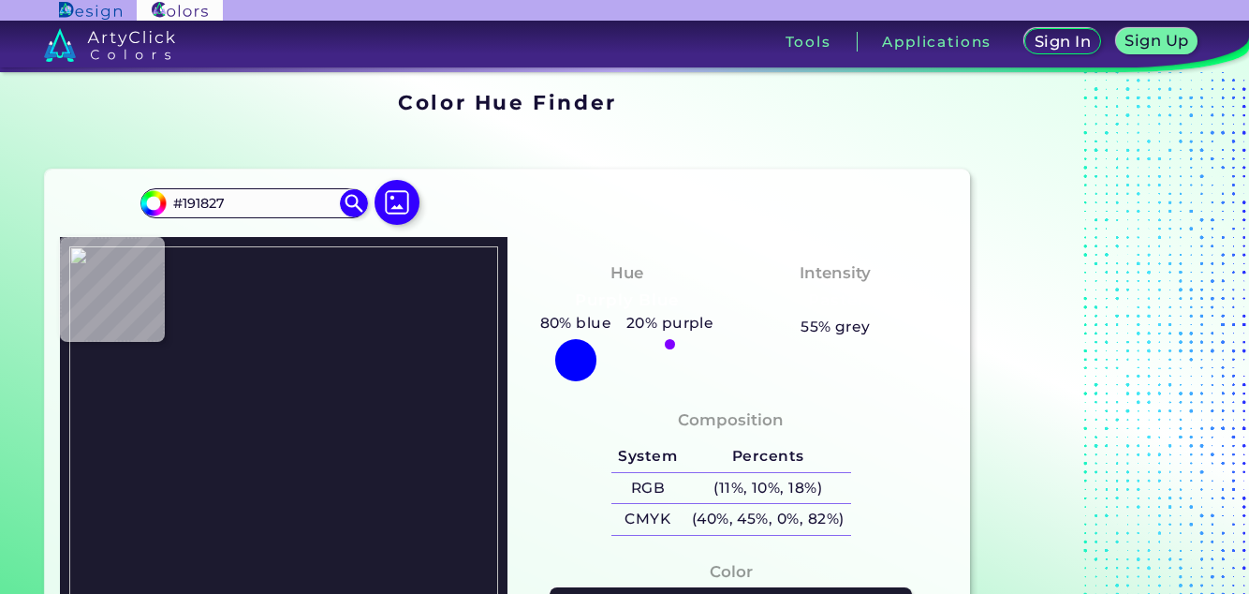
type input "#171622"
type input "#2d2b32"
type input "#2D2B32"
type input "#211a24"
type input "#211A24"
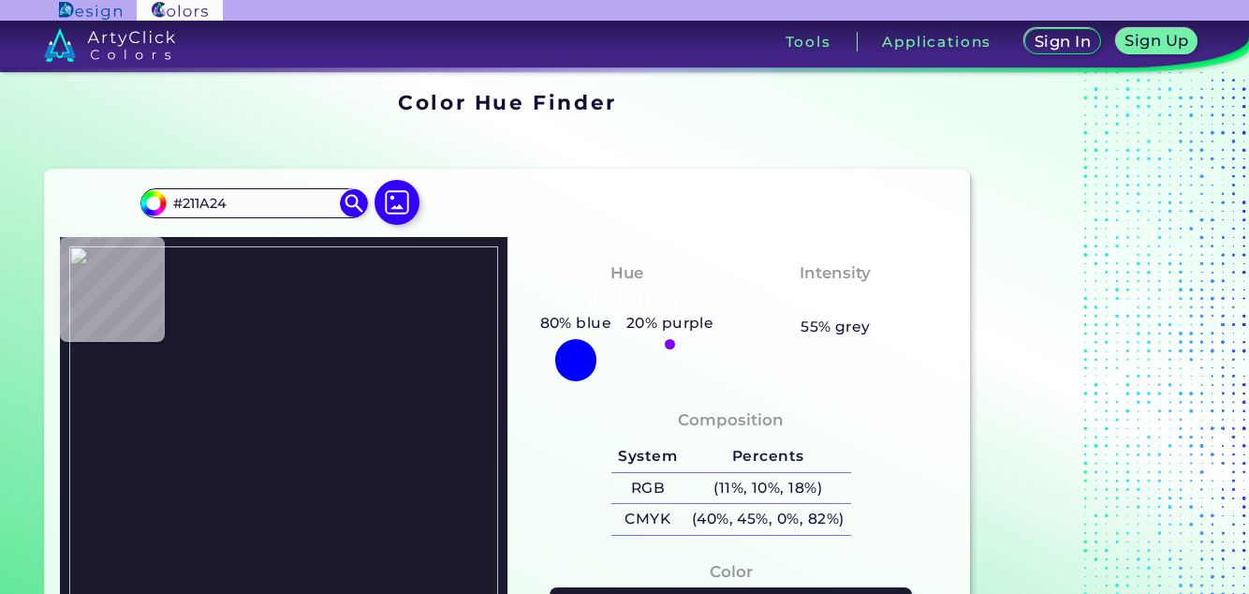
type input "#bcaead"
type input "#BCAEAD"
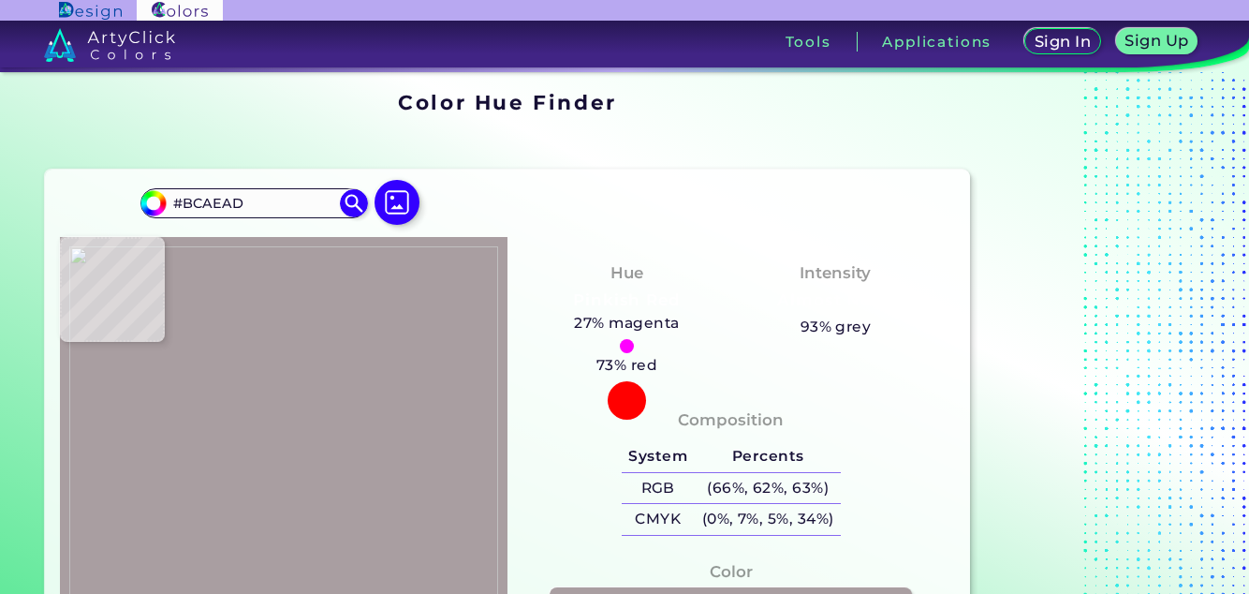
type input "#a99ea1"
type input "#A99EA1"
type input "#3a3134"
type input "#3A3134"
type input "#1e1b2c"
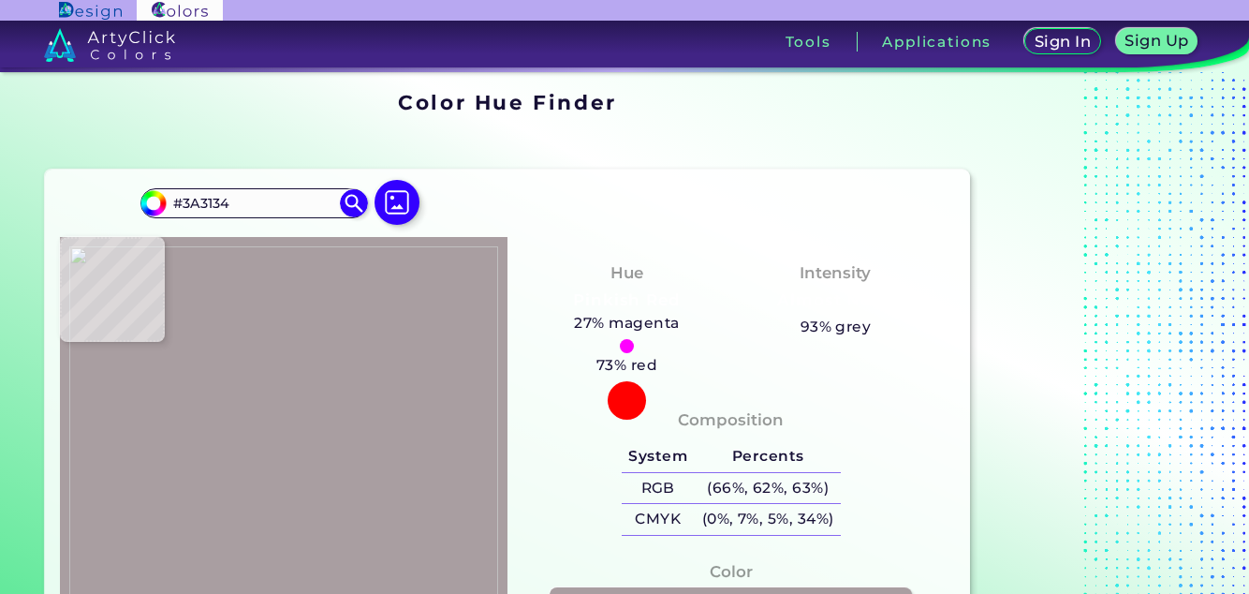
type input "#1E1B2C"
type input "#181621"
type input "#1b171b"
type input "#1B171B"
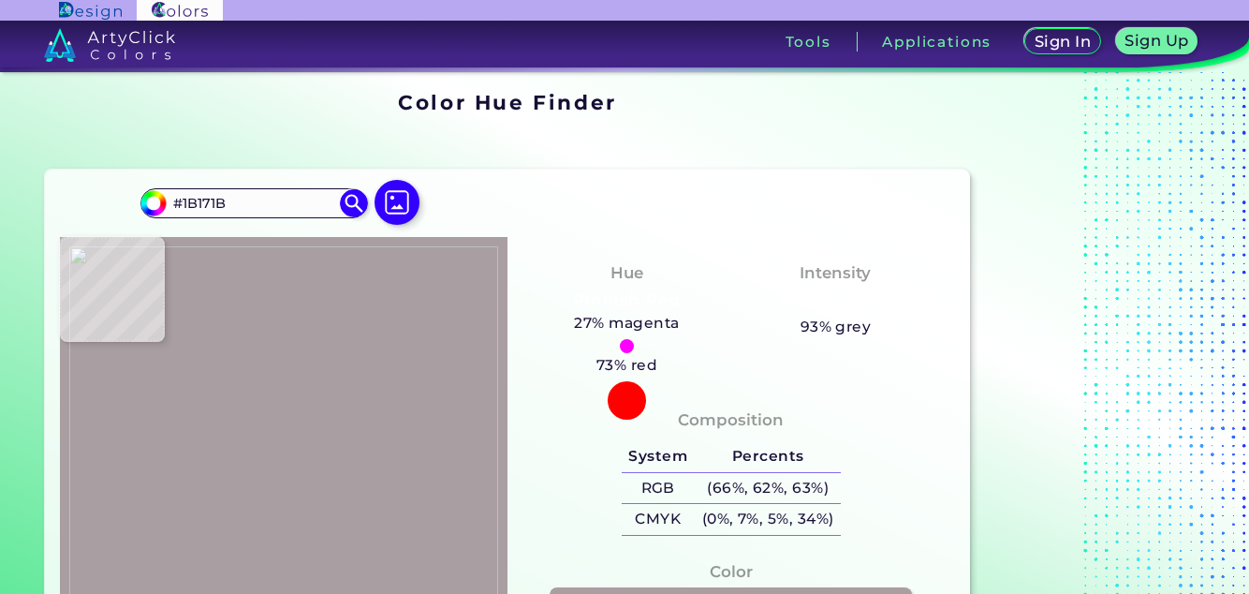
type input "#201718"
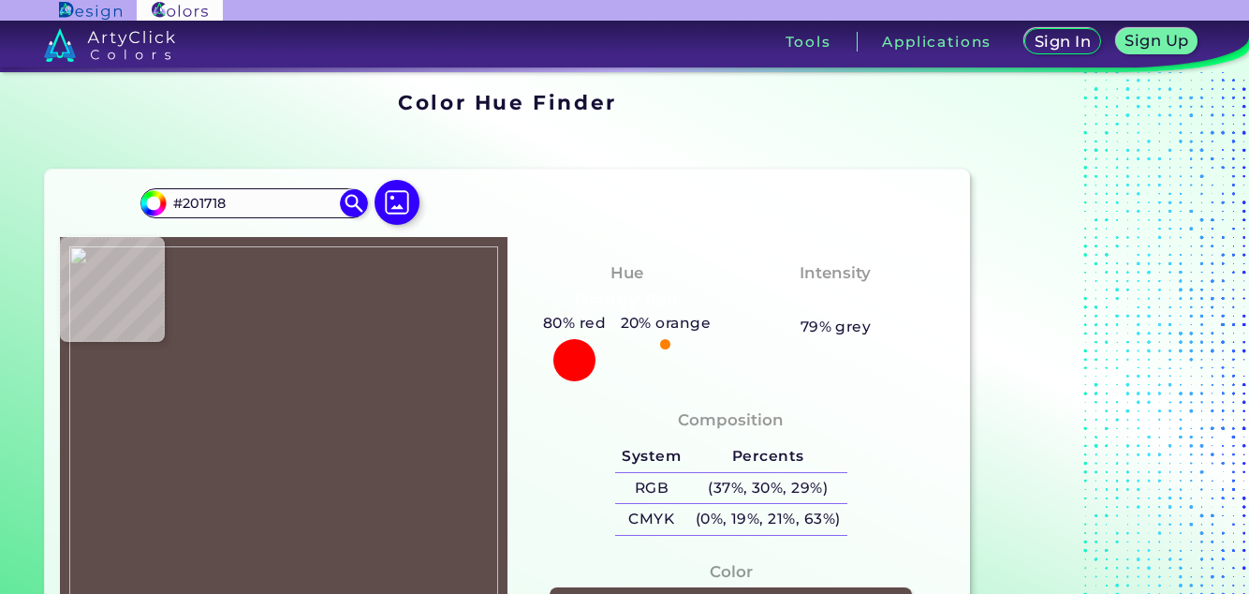
type input "#5f4d4b"
type input "#5F4D4B"
type input "#7d6865"
type input "#7D6865"
type input "#836b69"
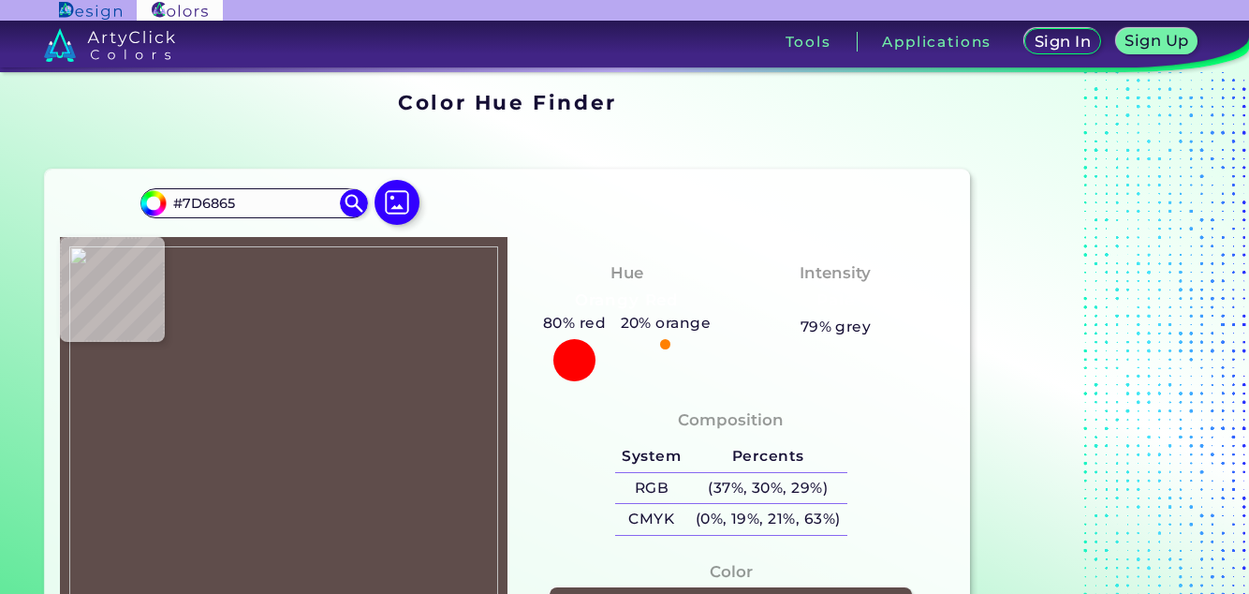
type input "#836B69"
type input "#806866"
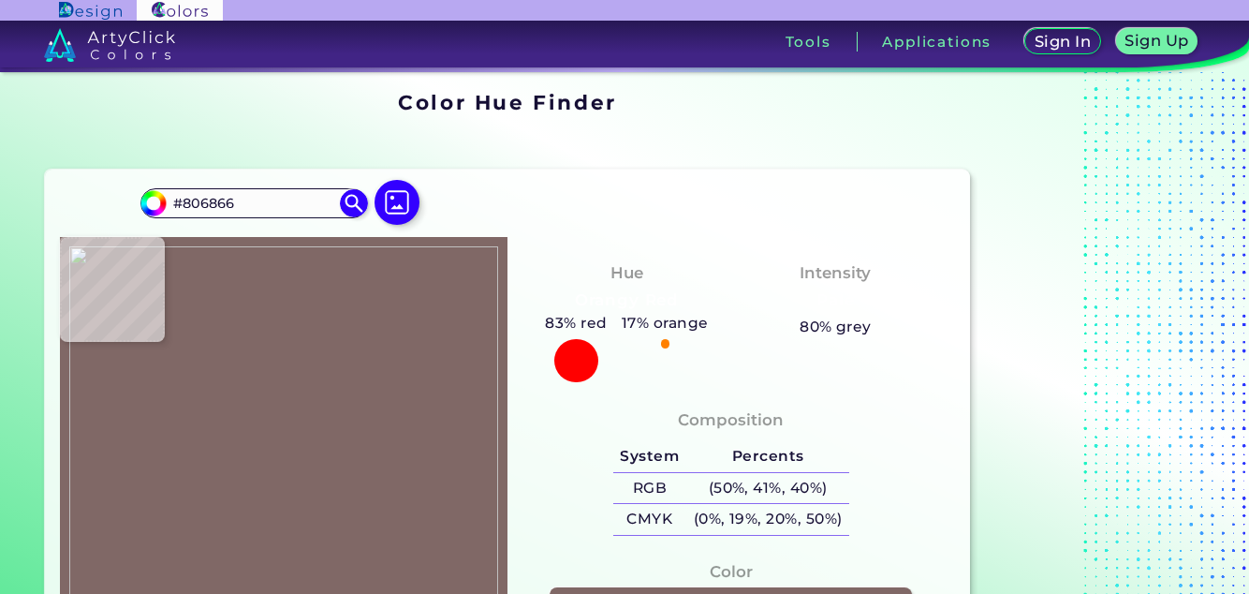
type input "#826a68"
type input "#826A68"
type input "#856d69"
type input "#856D69"
type input "#826b66"
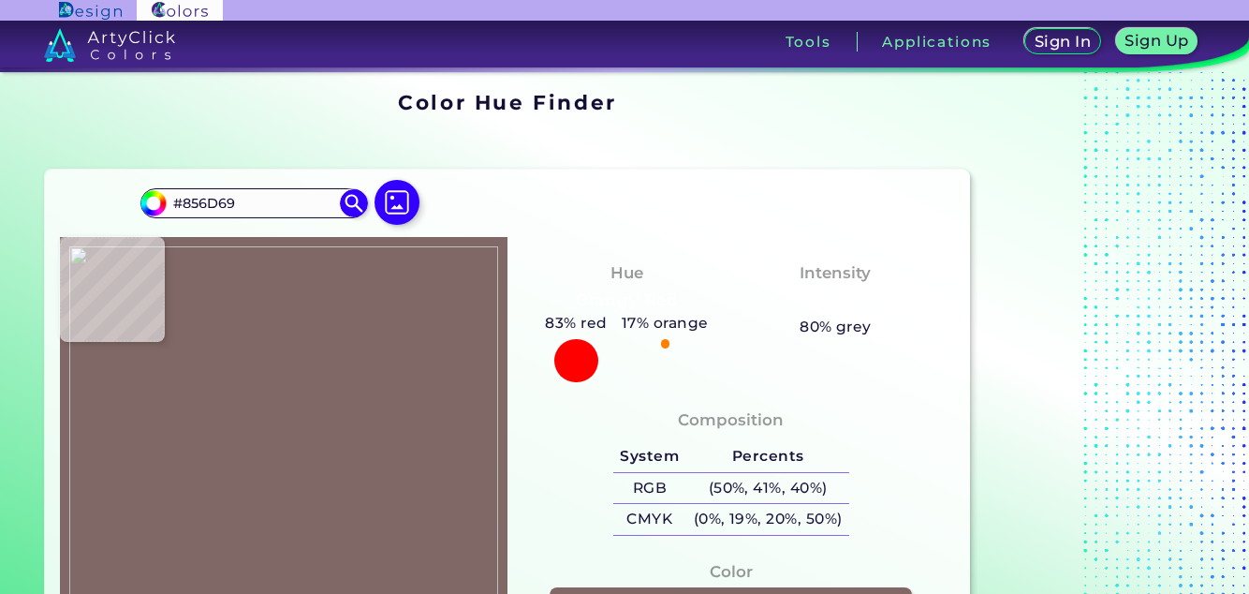
type input "#826B66"
type input "#846f6c"
type input "#846F6C"
type input "#8a7b7e"
type input "#8A7B7E"
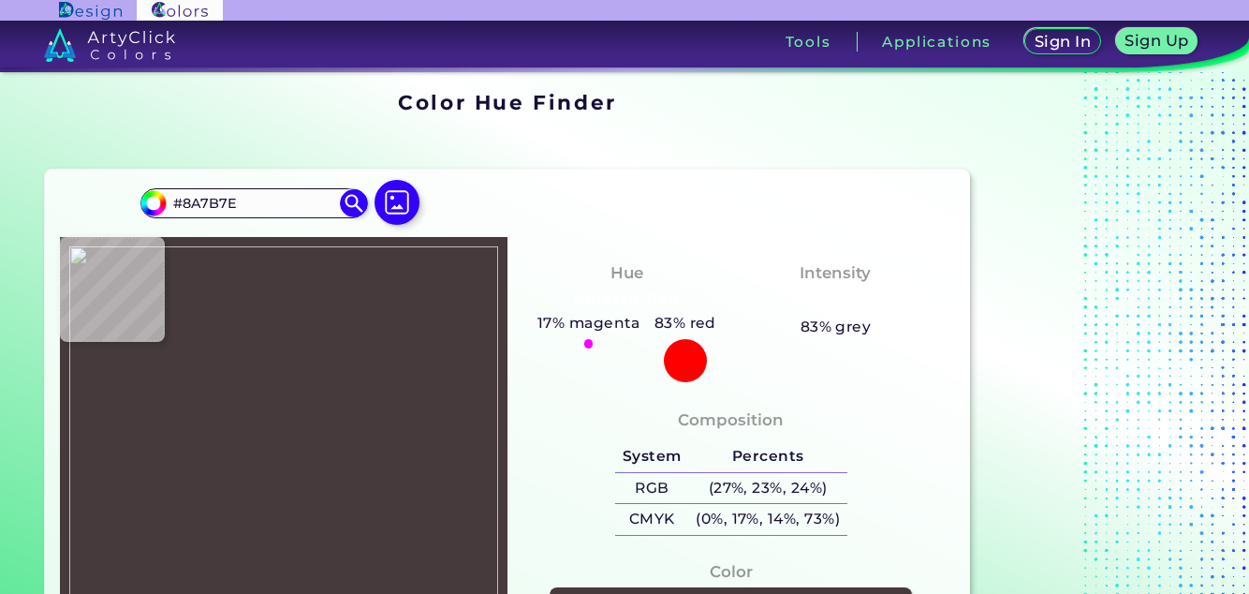
type input "#463a3c"
type input "#463A3C"
type input "#3e3235"
type input "#3E3235"
type input "#3f3136"
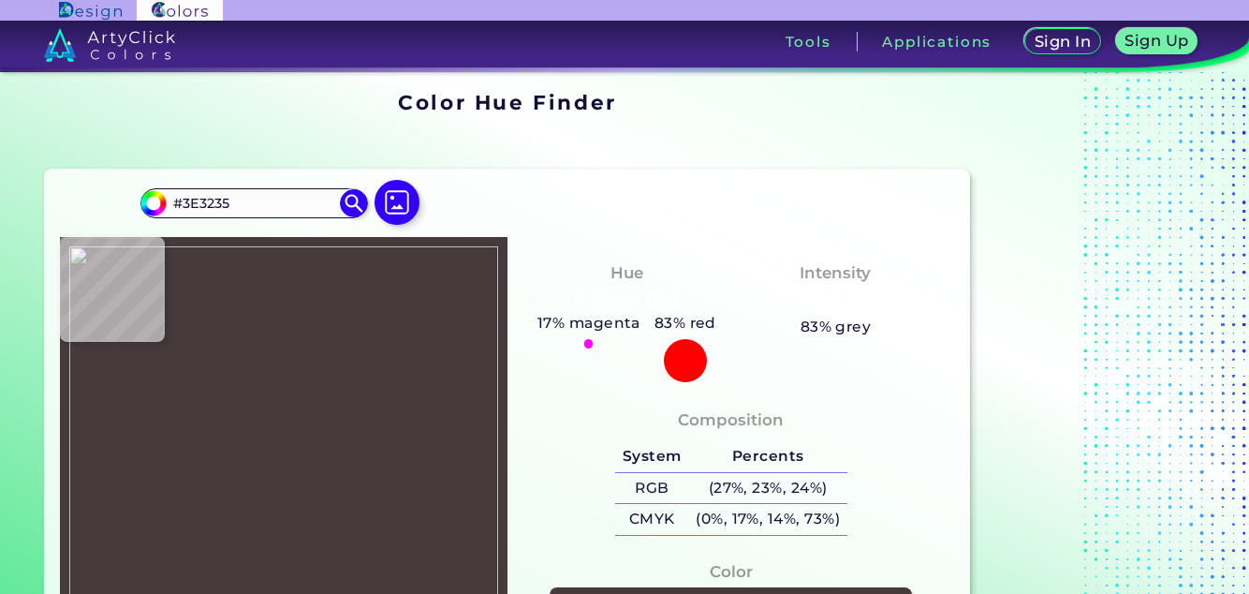
type input "#3F3136"
type input "#544349"
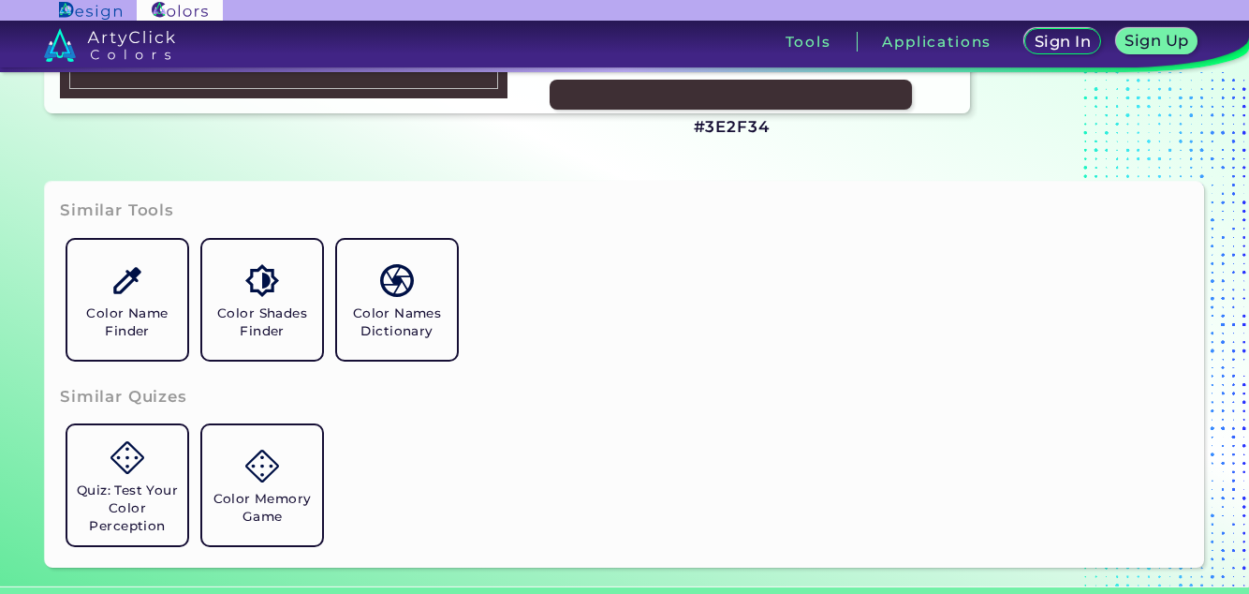
scroll to position [502, 0]
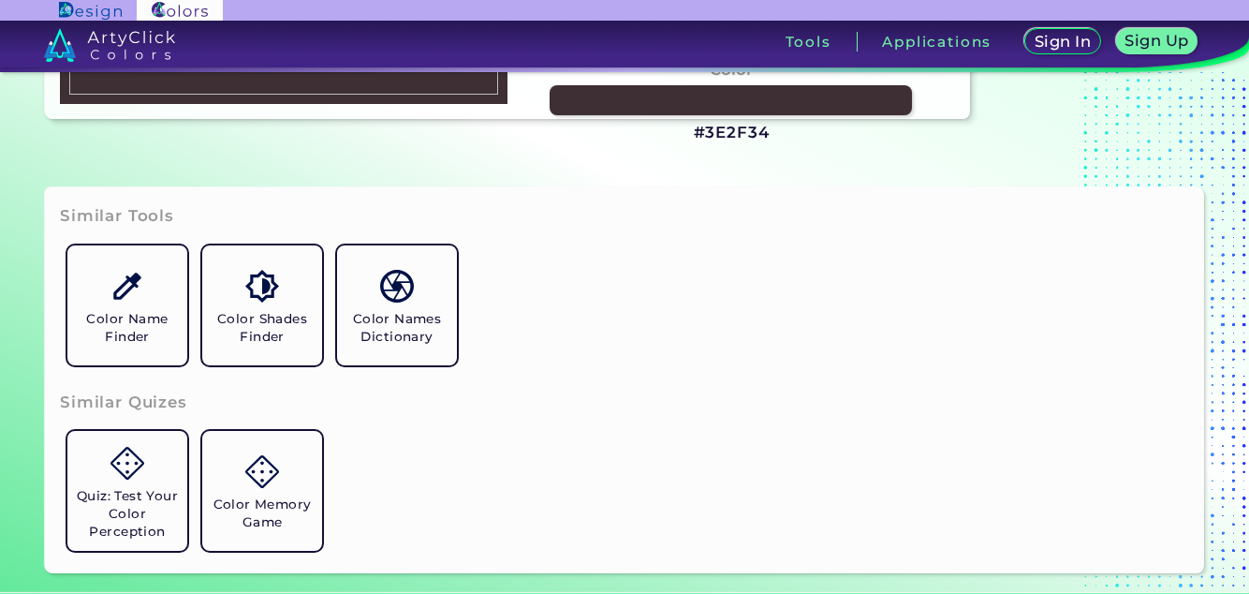
click at [136, 313] on h5 "Color Name Finder" at bounding box center [127, 328] width 105 height 36
